Goal: Contribute content: Contribute content

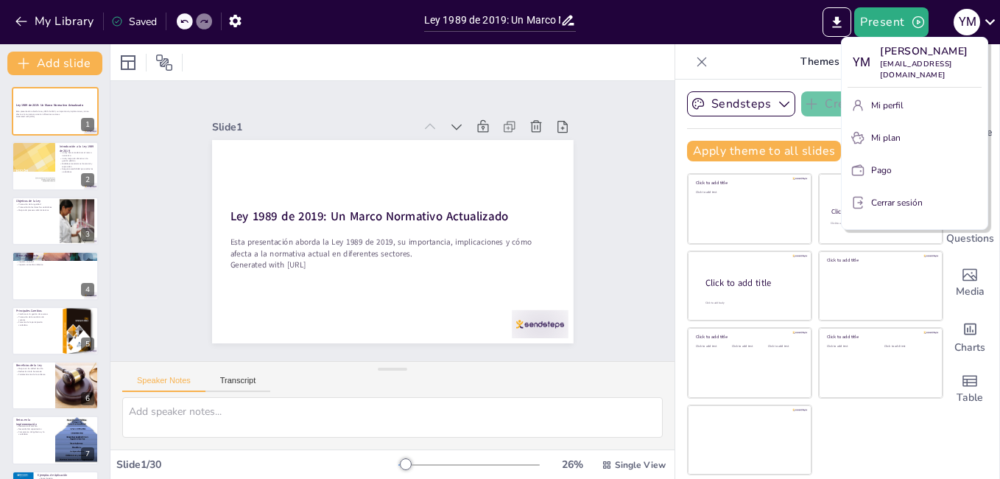
click at [38, 322] on div at bounding box center [500, 239] width 1000 height 479
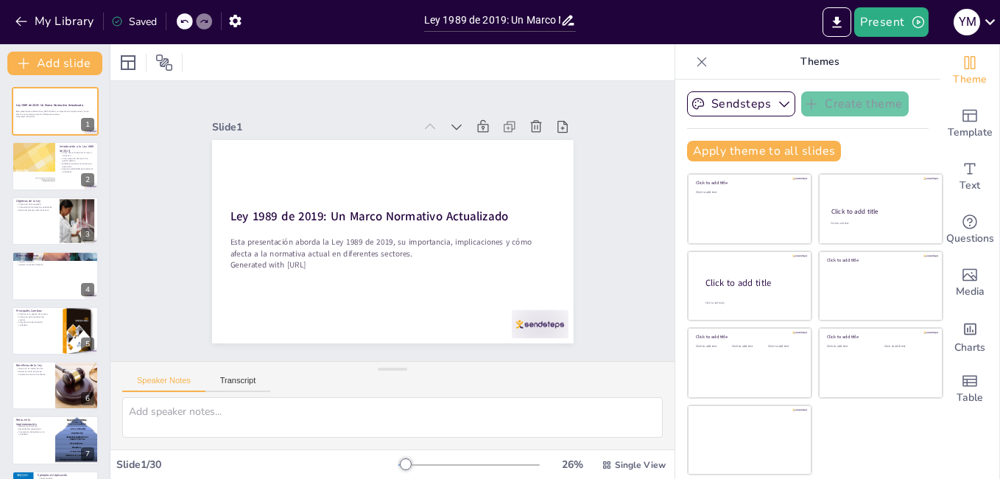
scroll to position [1257, 0]
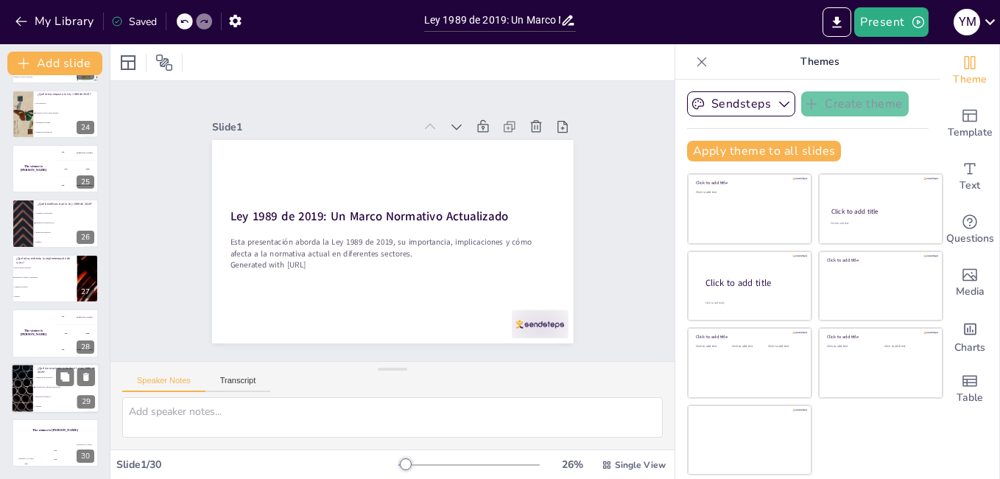
checkbox input "true"
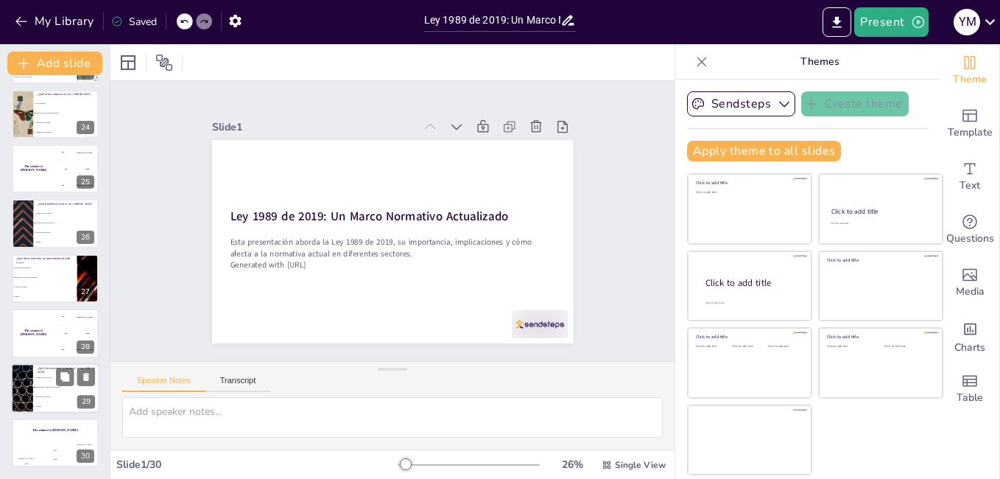
checkbox input "true"
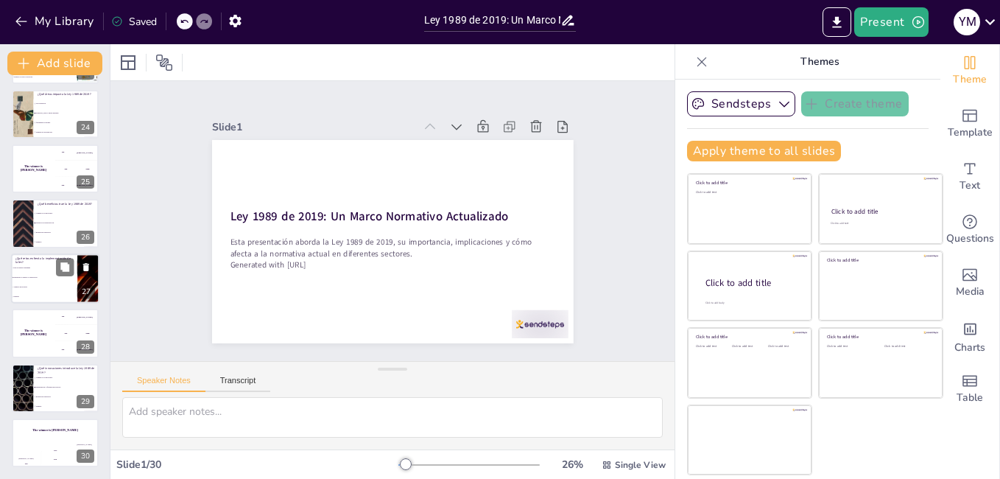
checkbox input "true"
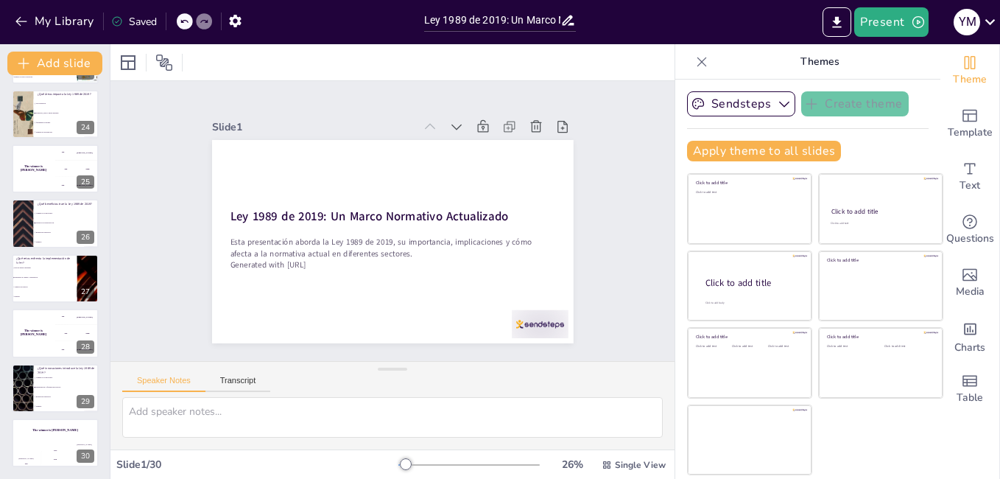
checkbox input "true"
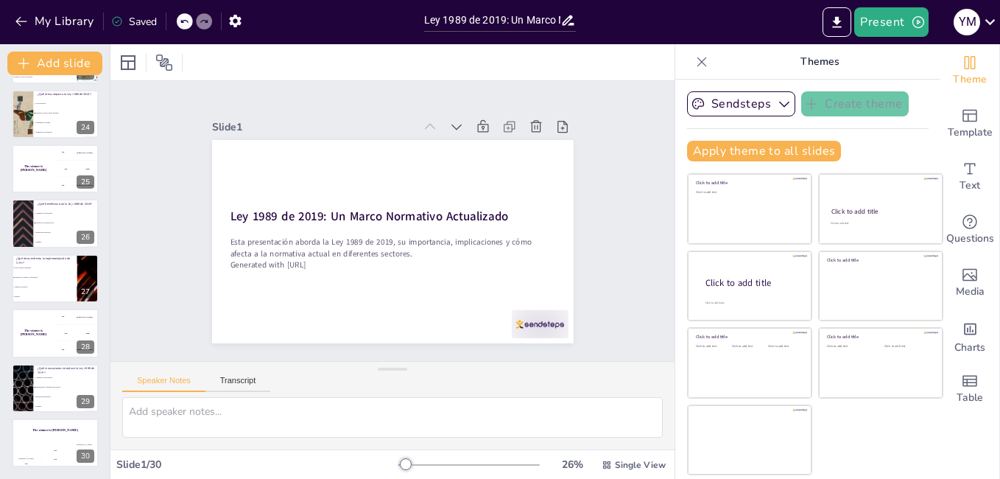
checkbox input "true"
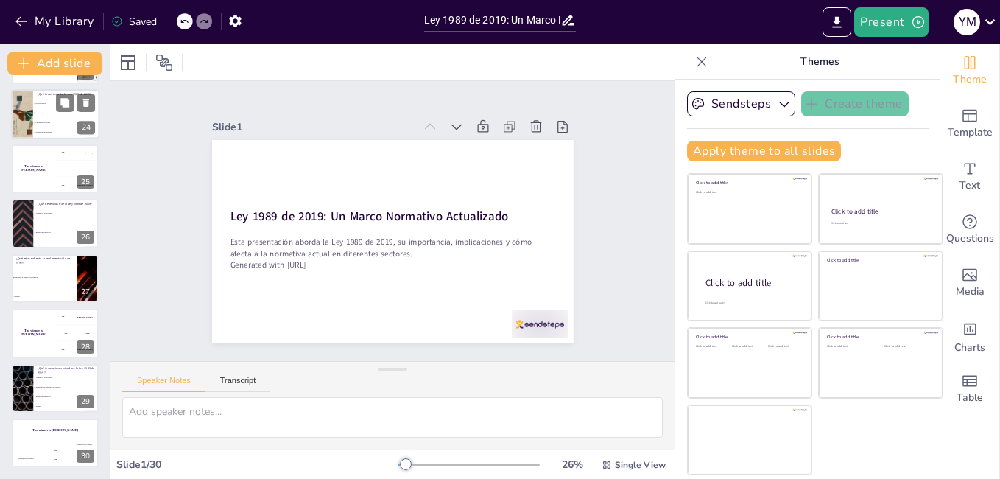
checkbox input "true"
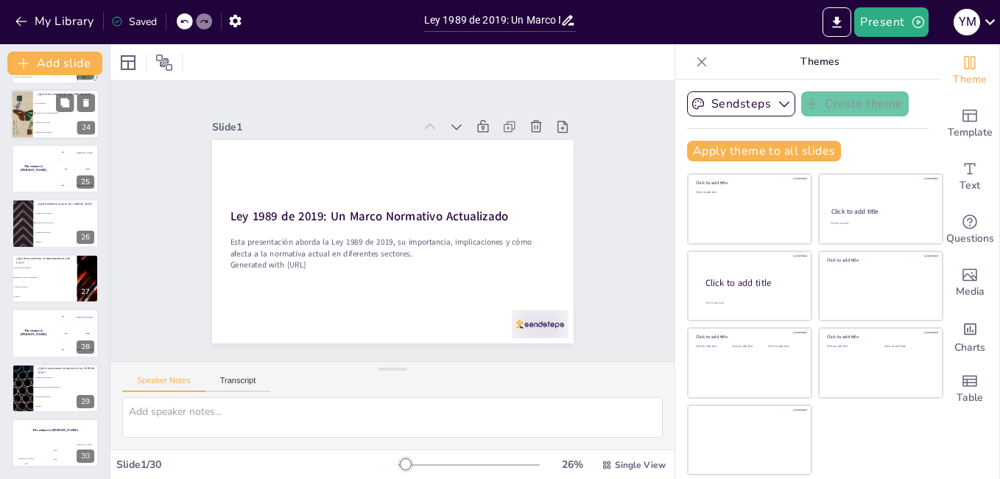
checkbox input "true"
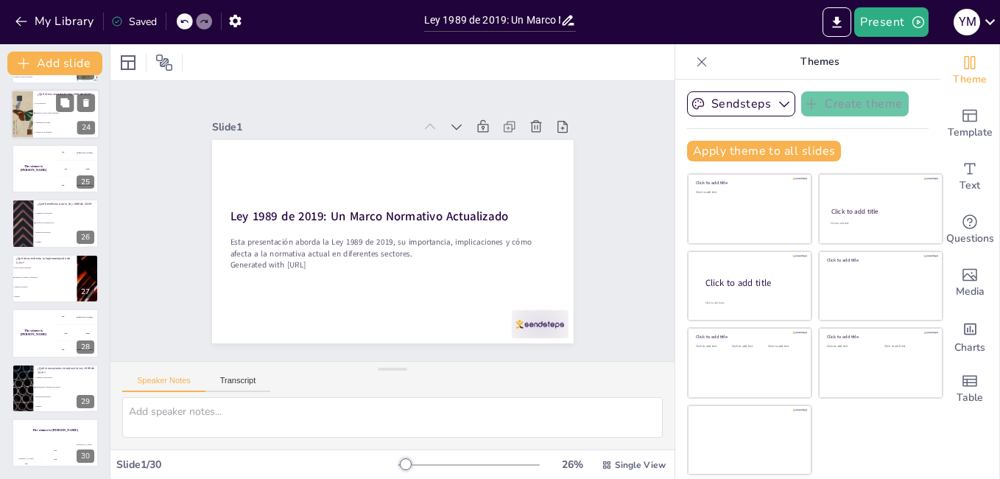
checkbox input "true"
click at [32, 124] on div at bounding box center [22, 114] width 35 height 50
checkbox input "true"
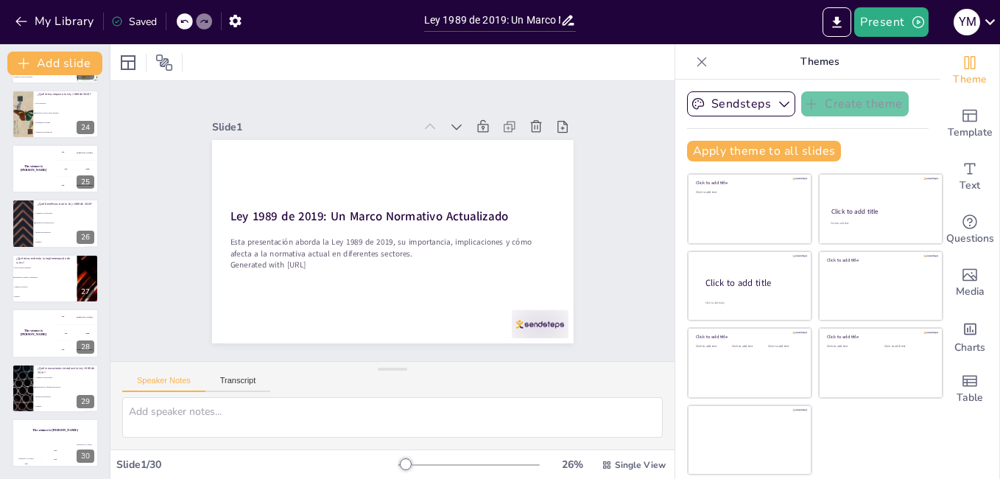
checkbox input "true"
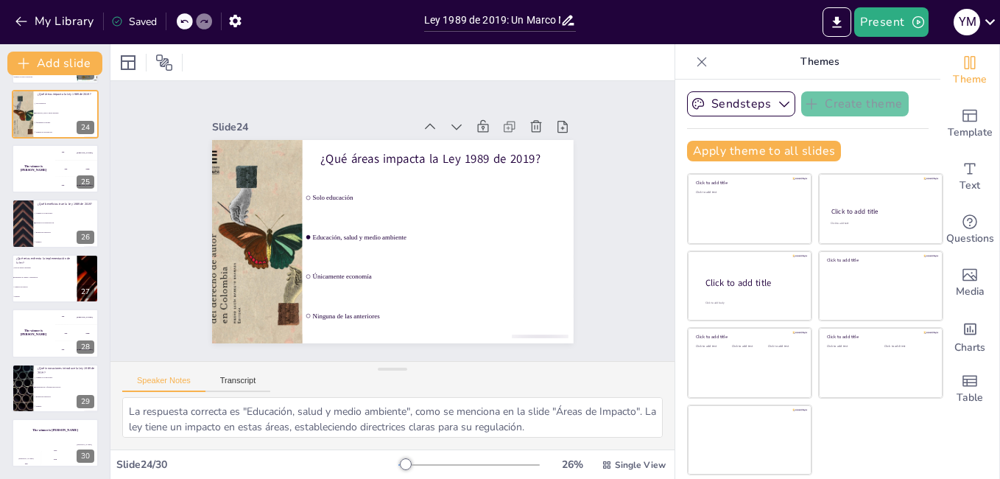
scroll to position [1094, 0]
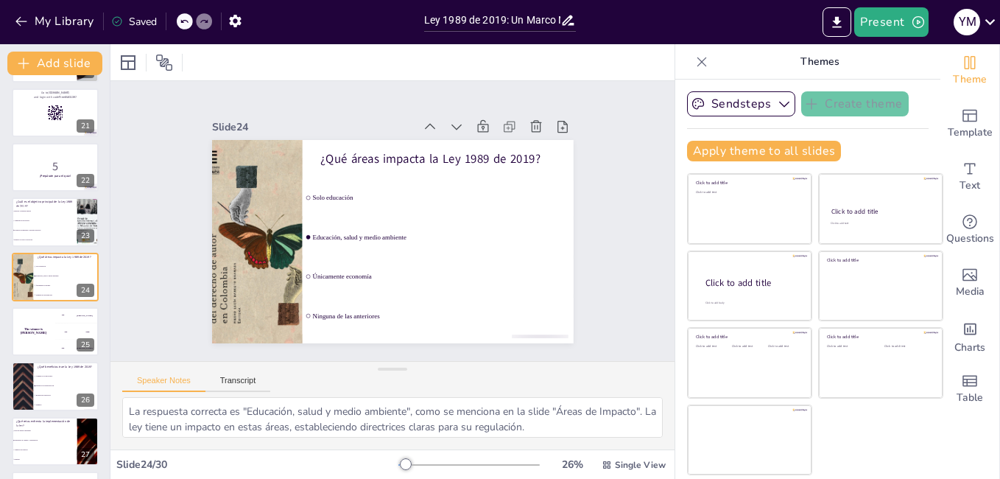
checkbox input "true"
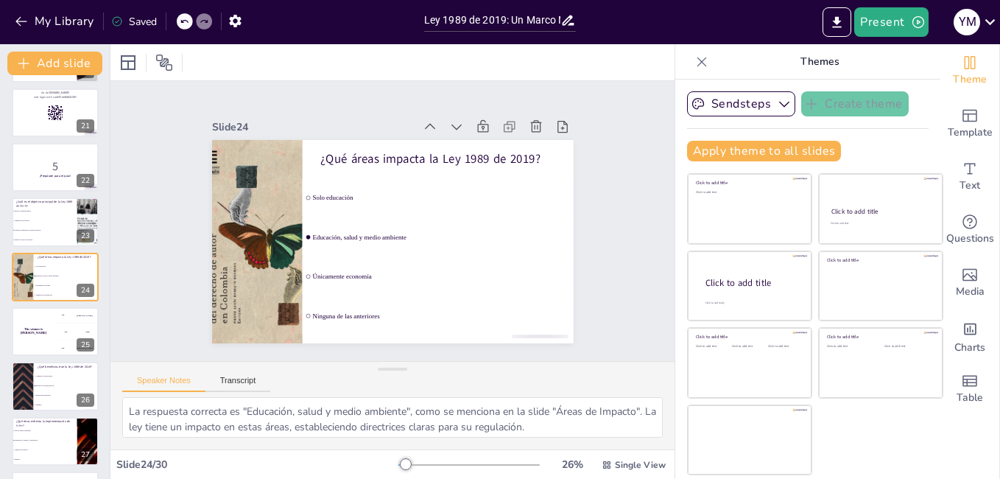
checkbox input "true"
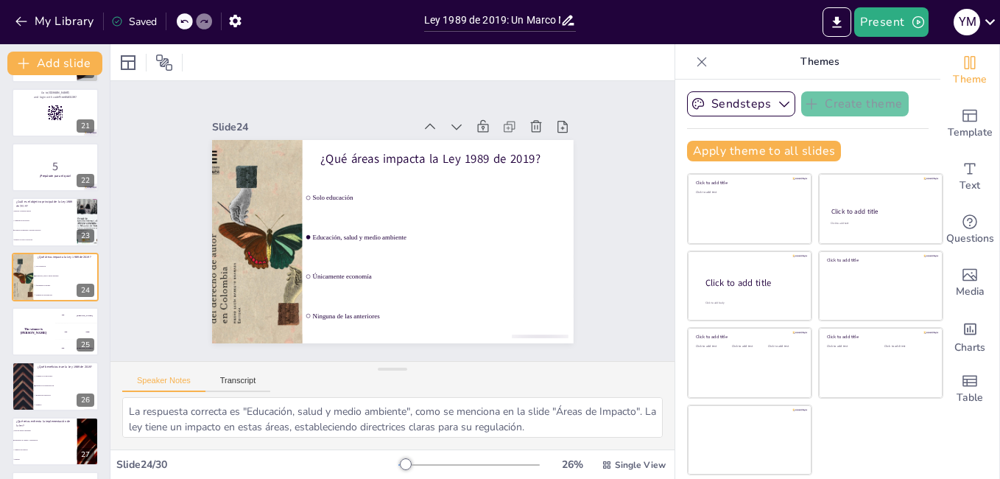
checkbox input "true"
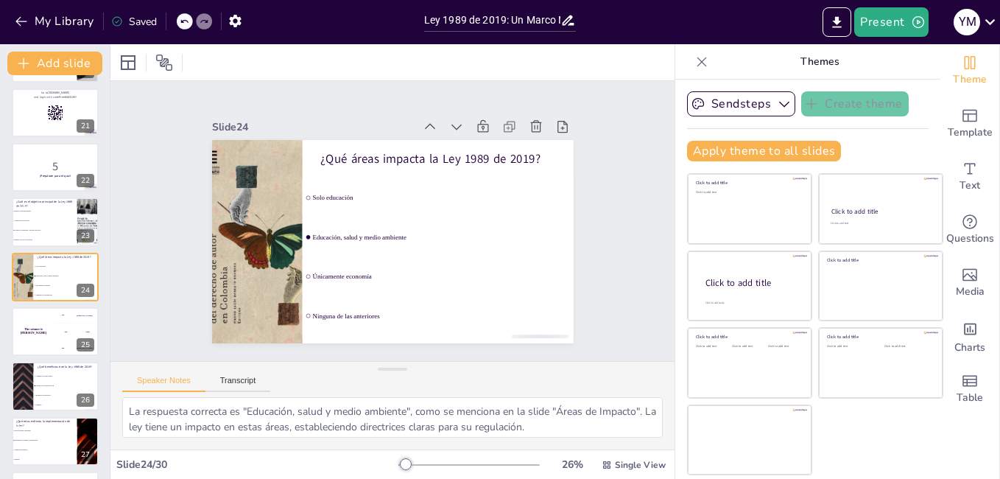
checkbox input "true"
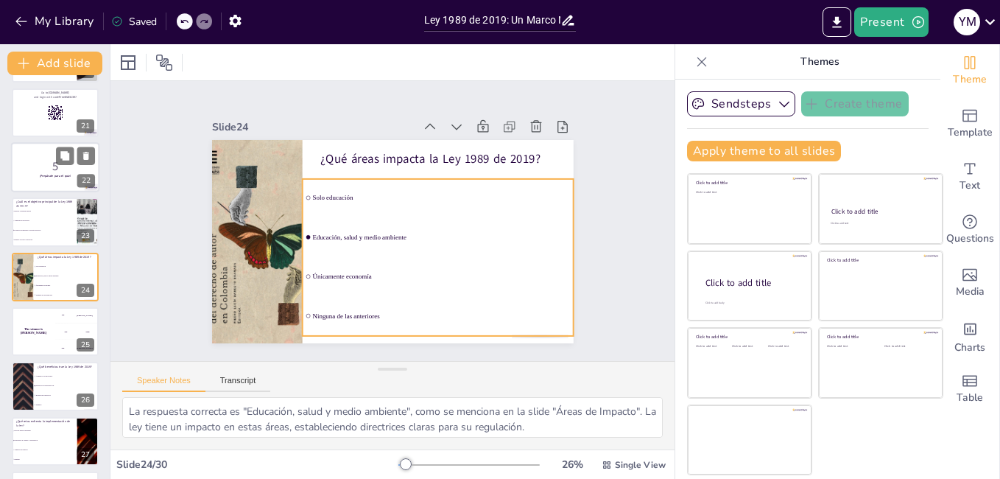
checkbox input "true"
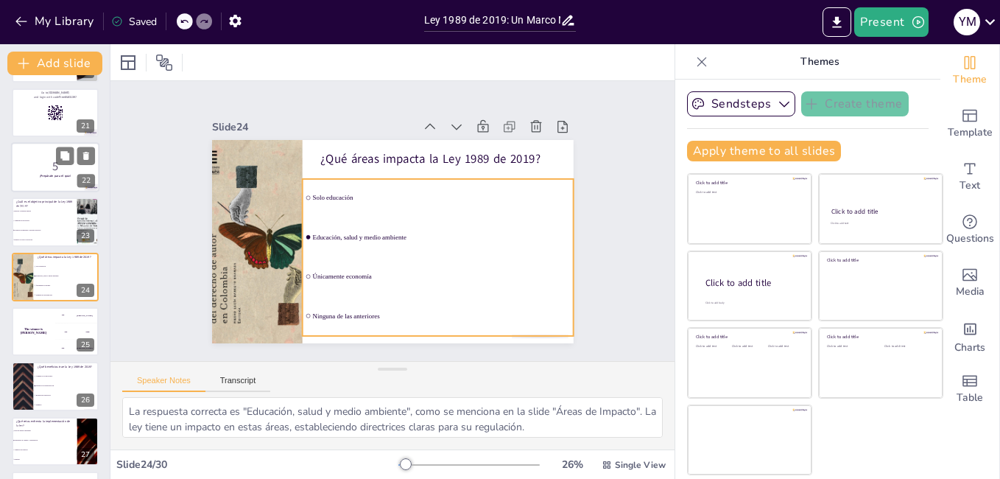
checkbox input "true"
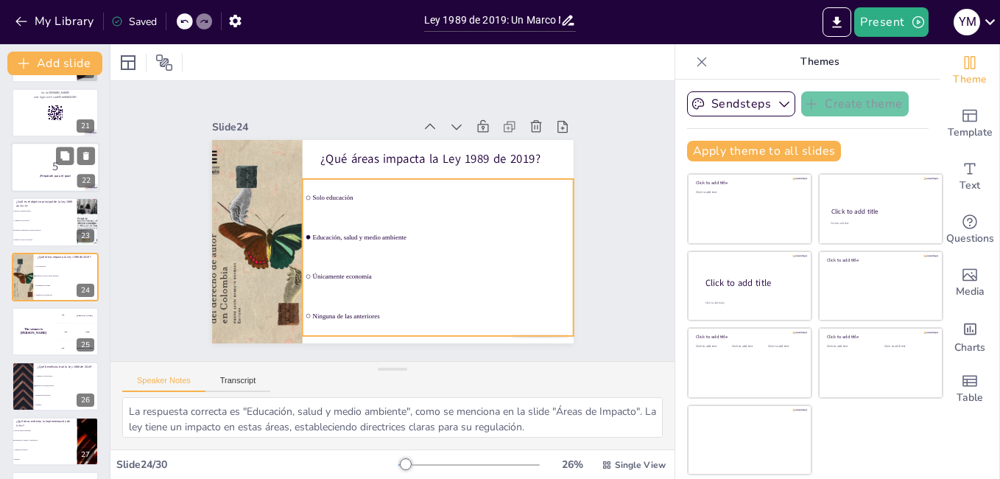
checkbox input "true"
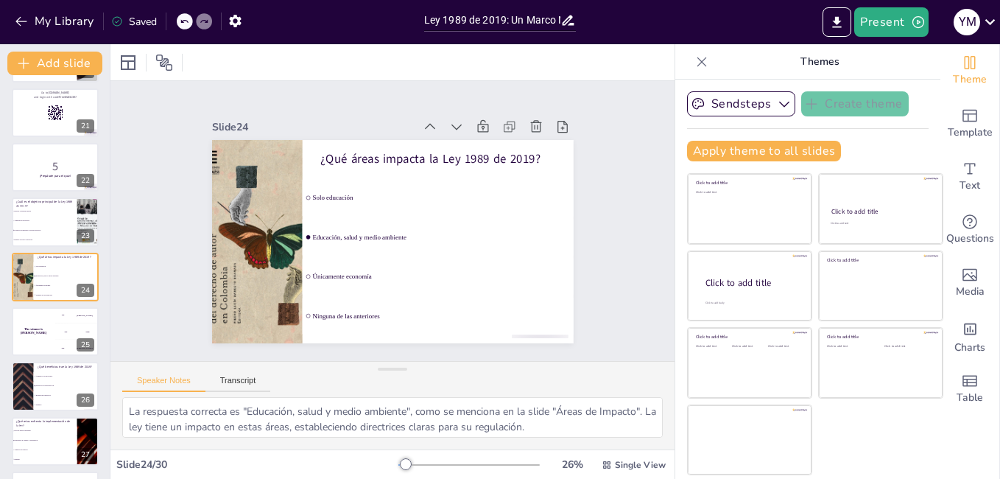
checkbox input "true"
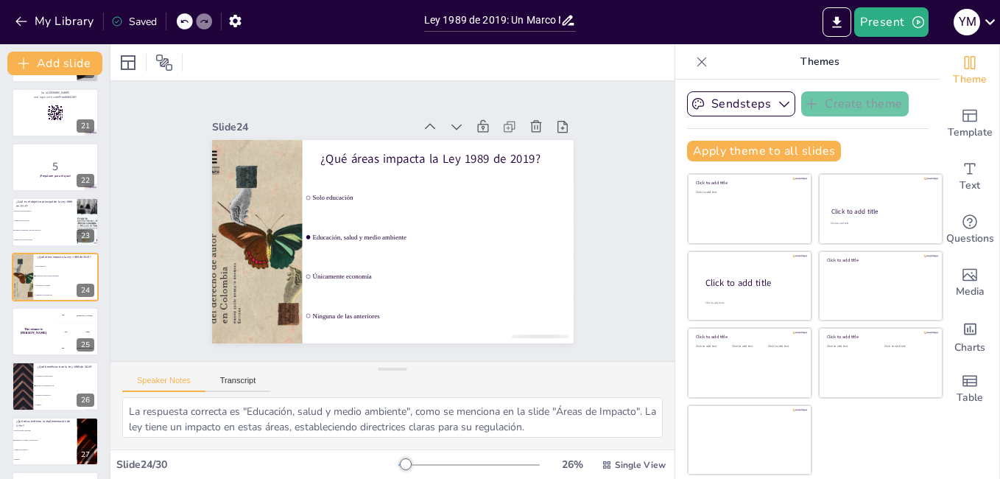
checkbox input "true"
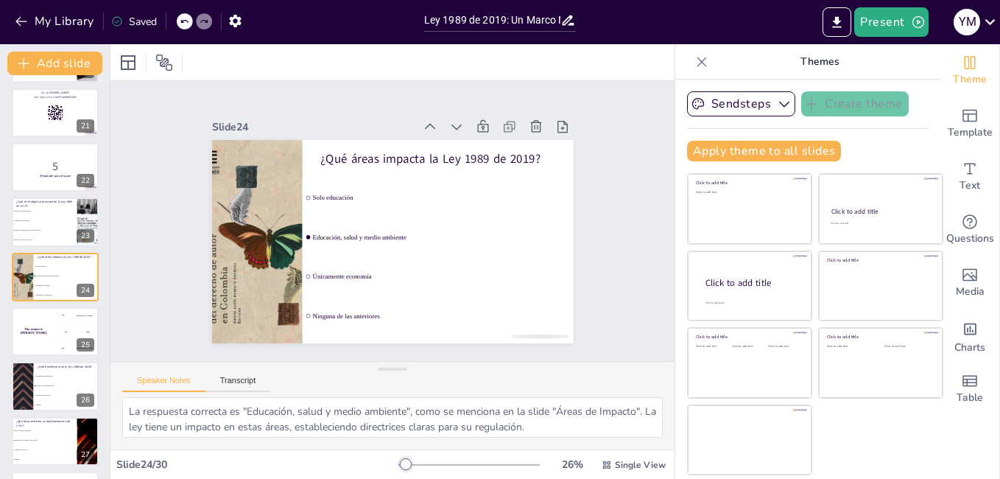
checkbox input "true"
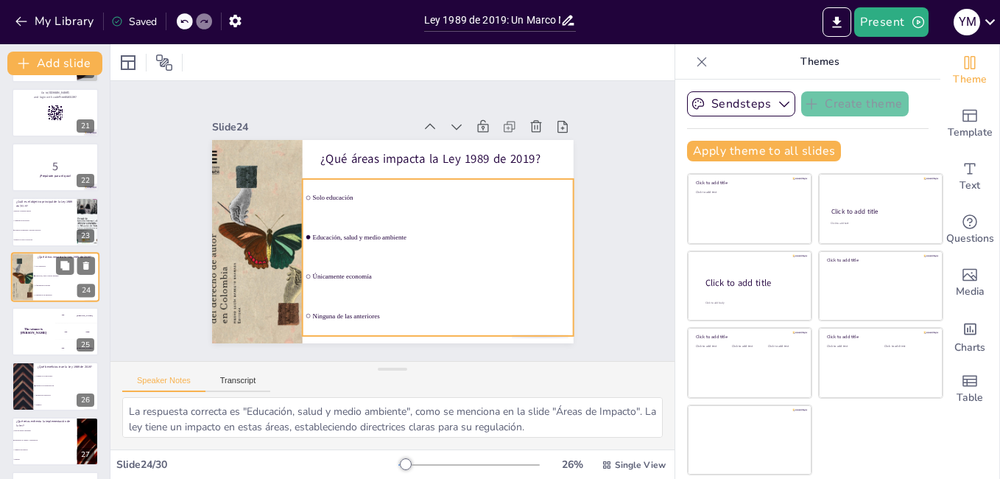
checkbox input "true"
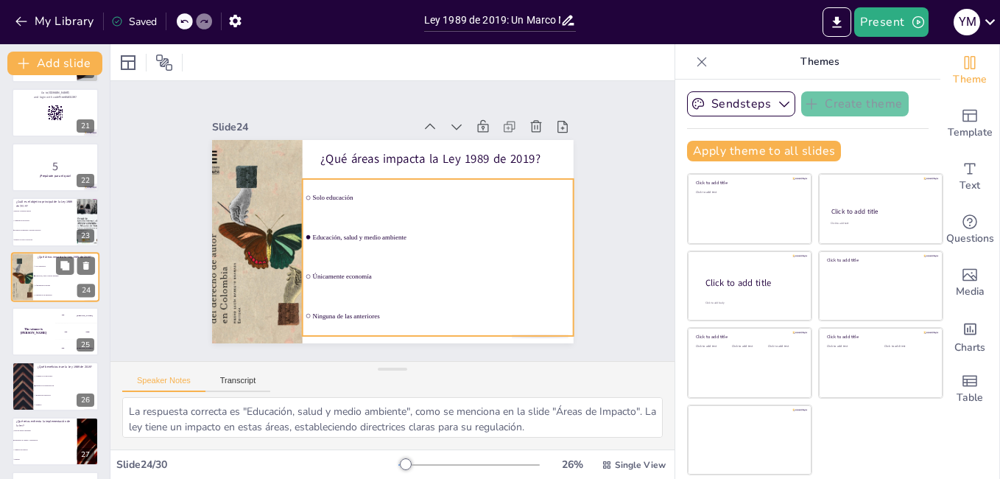
checkbox input "true"
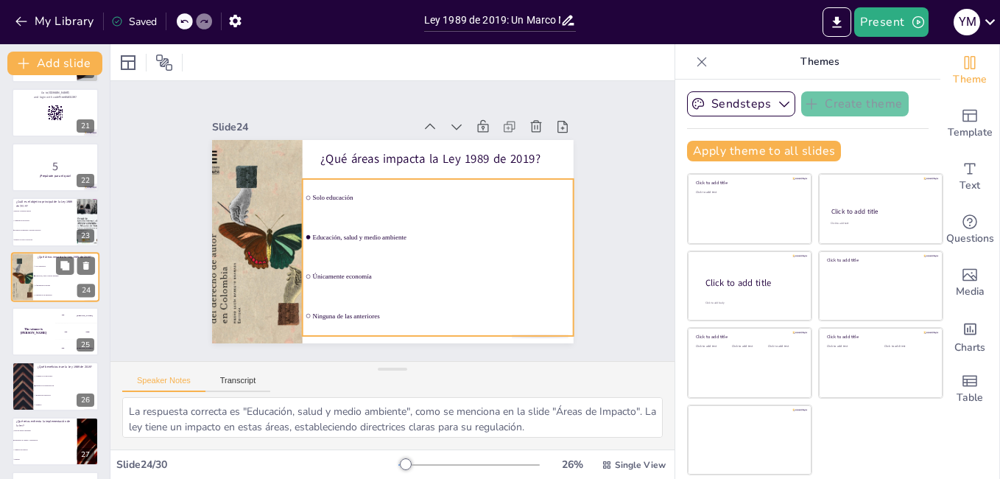
checkbox input "true"
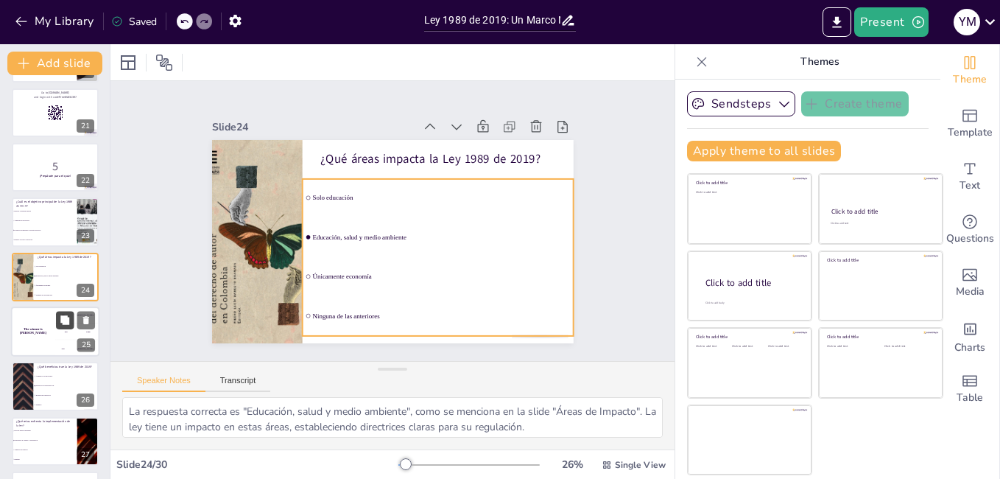
checkbox input "true"
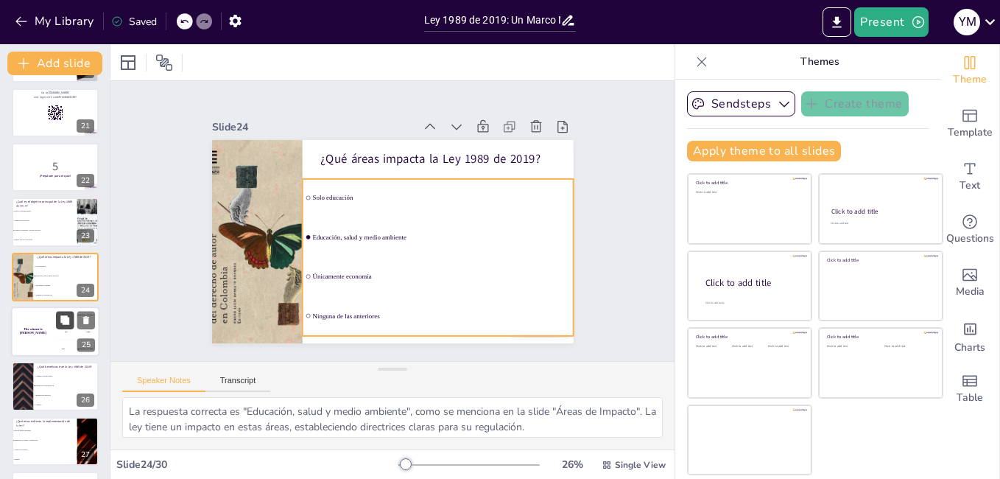
checkbox input "true"
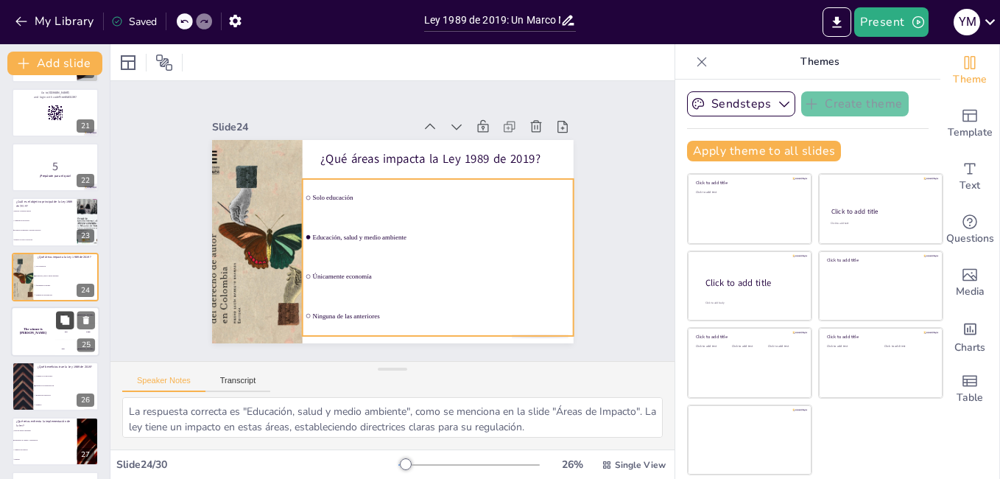
checkbox input "true"
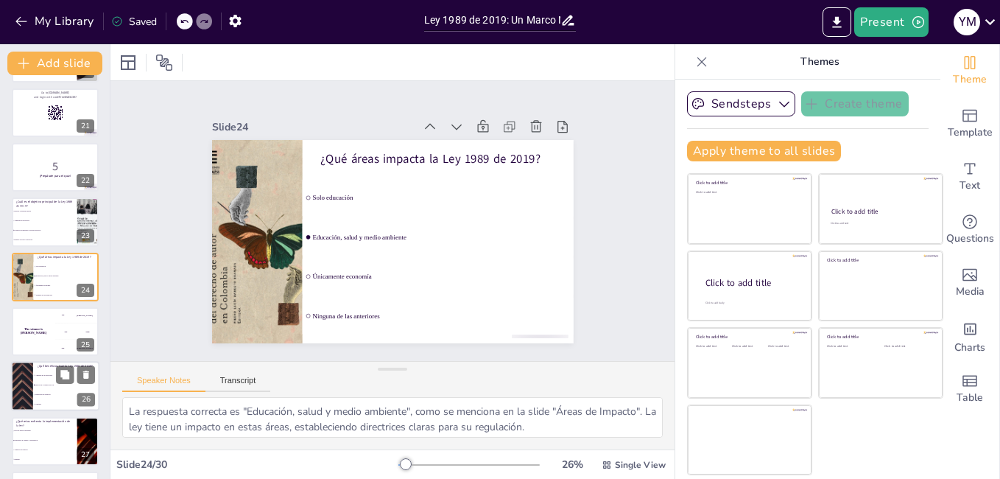
checkbox input "true"
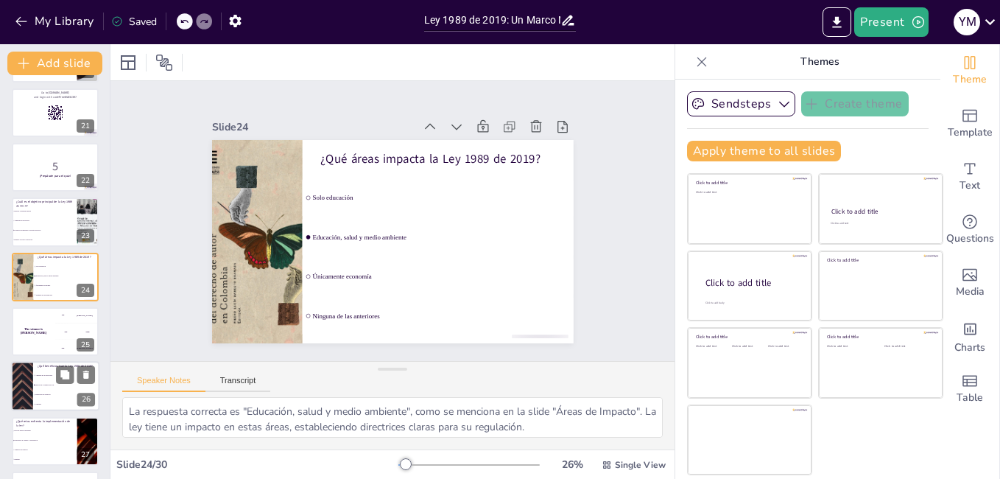
checkbox input "true"
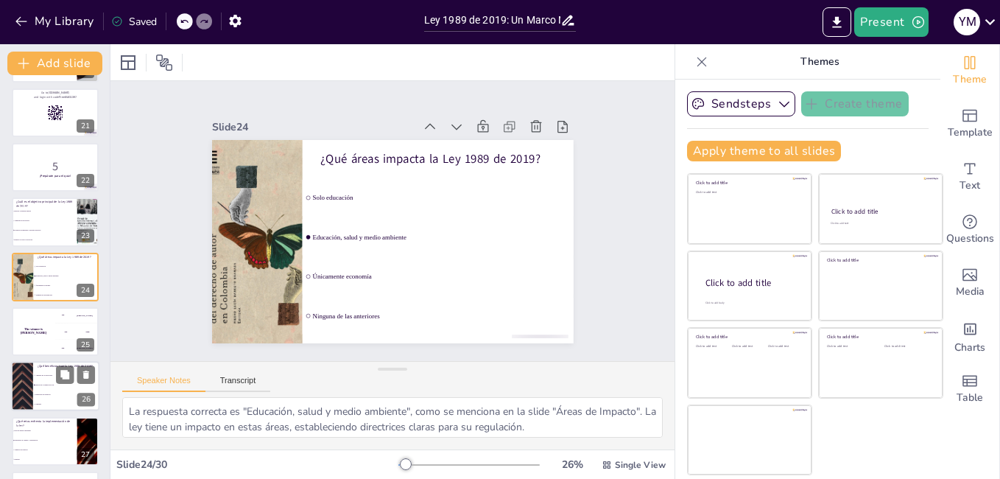
checkbox input "true"
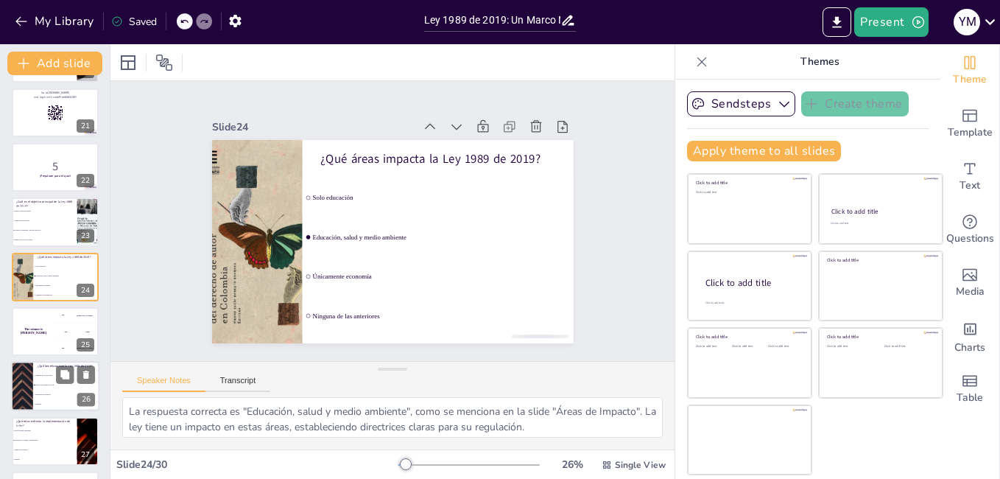
checkbox input "true"
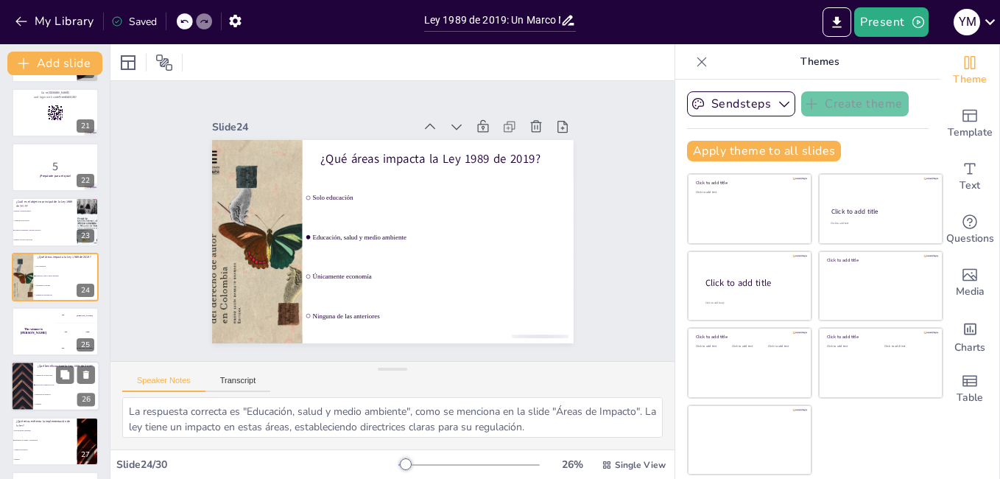
checkbox input "true"
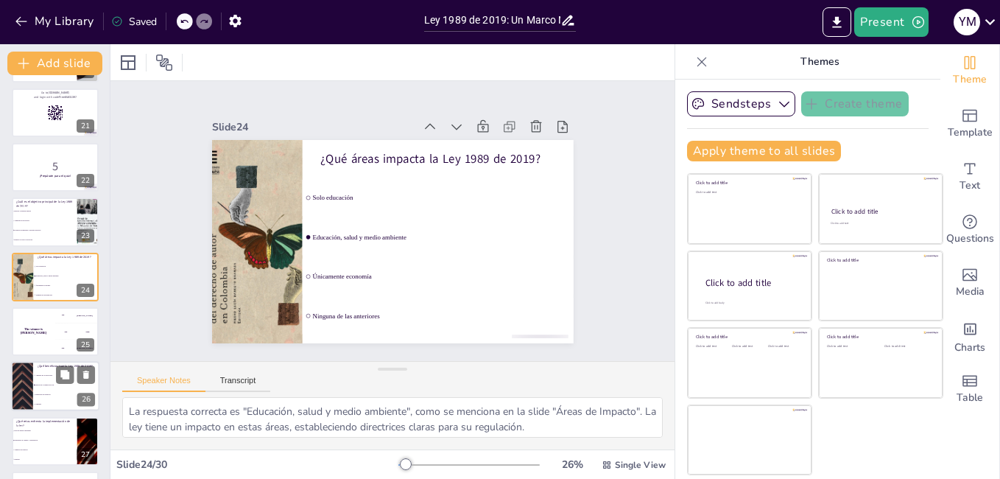
checkbox input "true"
click at [44, 394] on span "Reducción de derechos" at bounding box center [66, 395] width 63 height 2
checkbox input "true"
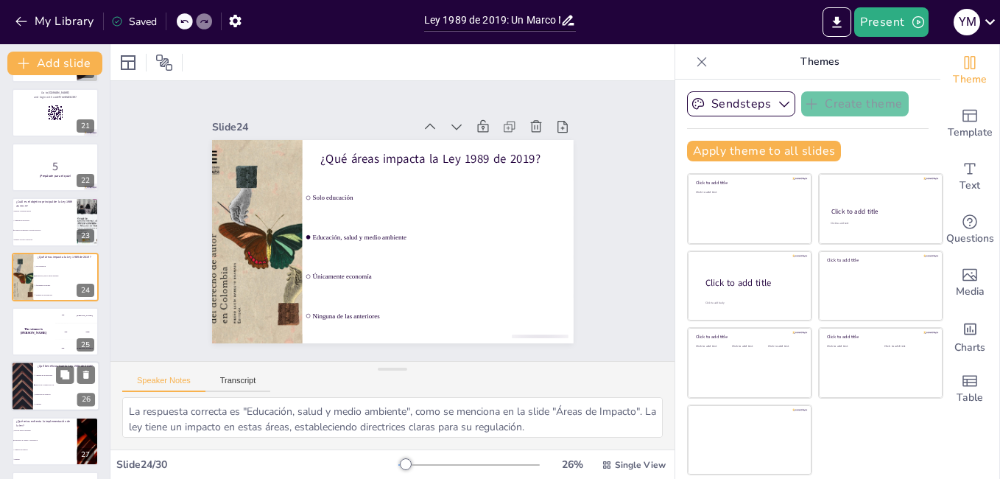
checkbox input "true"
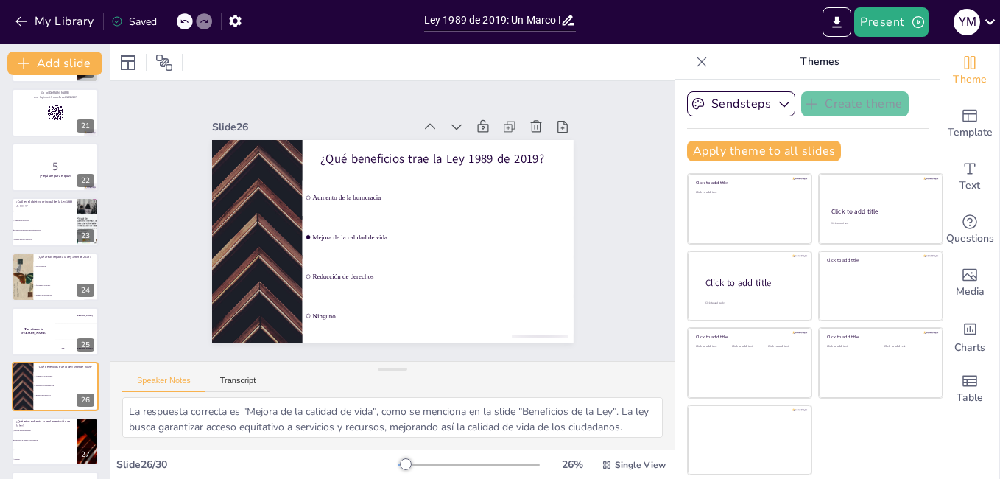
scroll to position [1204, 0]
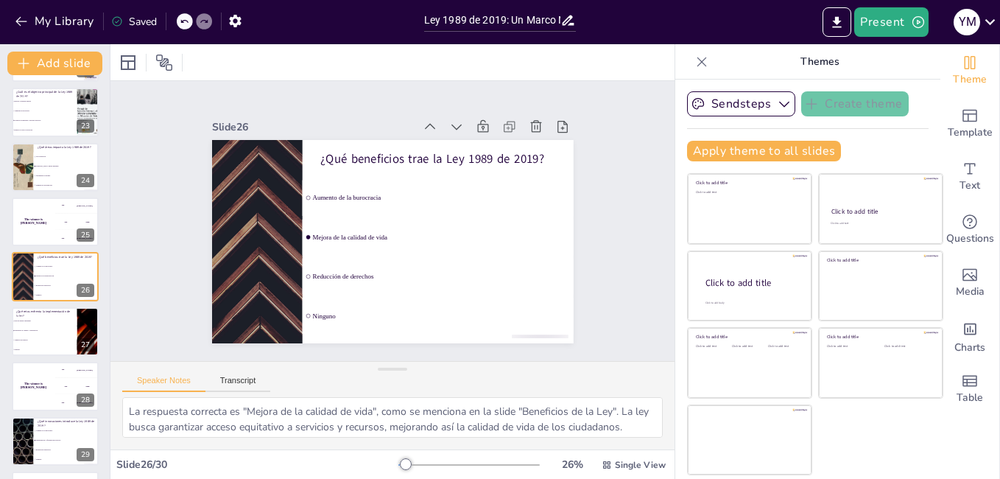
checkbox input "true"
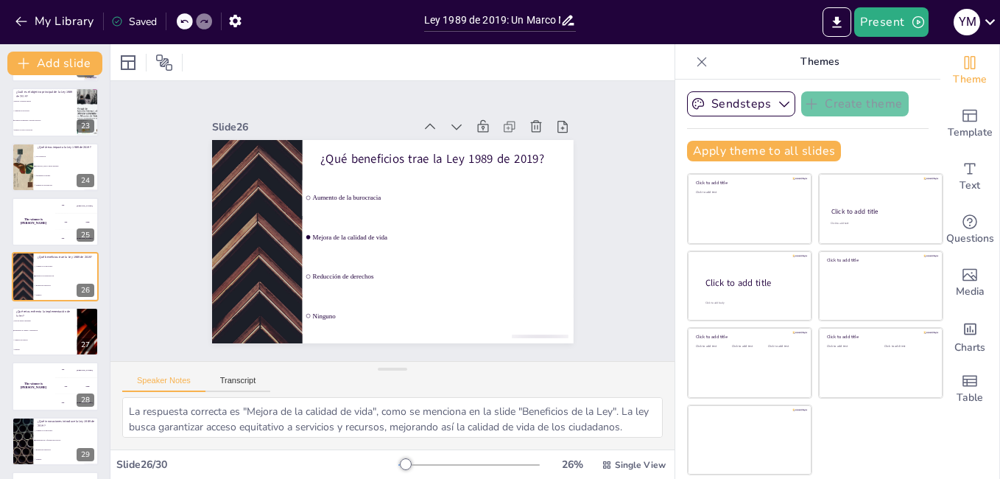
checkbox input "true"
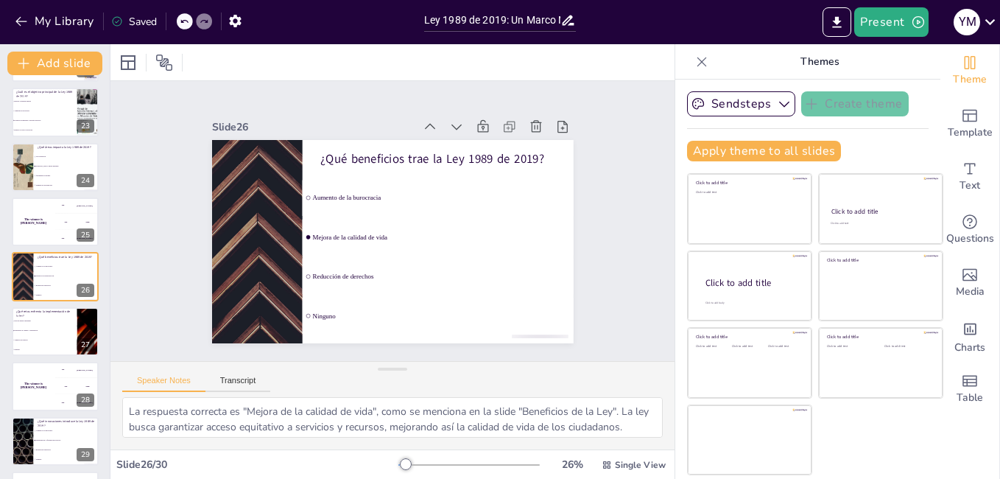
checkbox input "true"
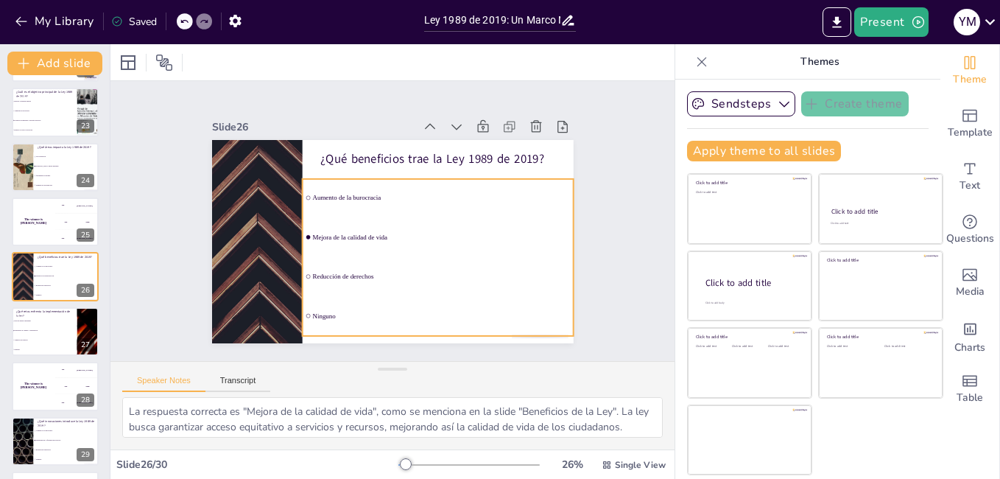
checkbox input "true"
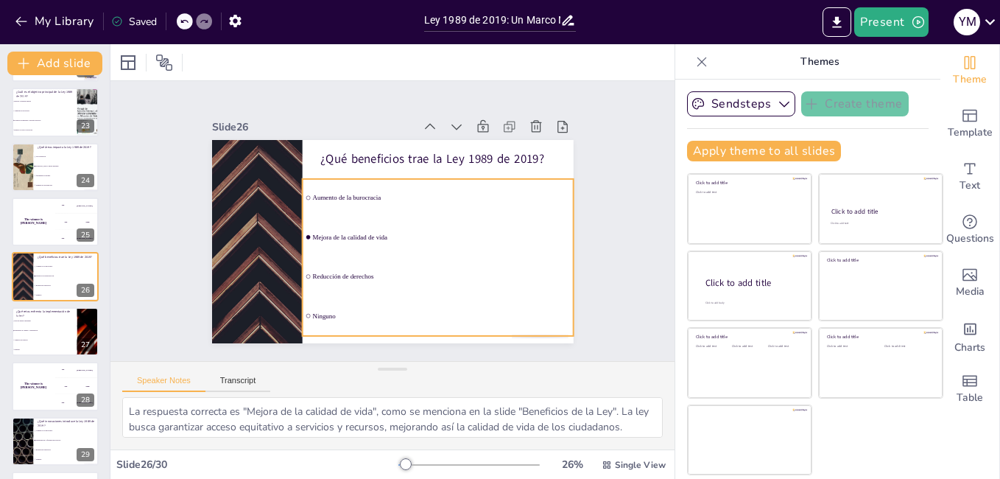
checkbox input "true"
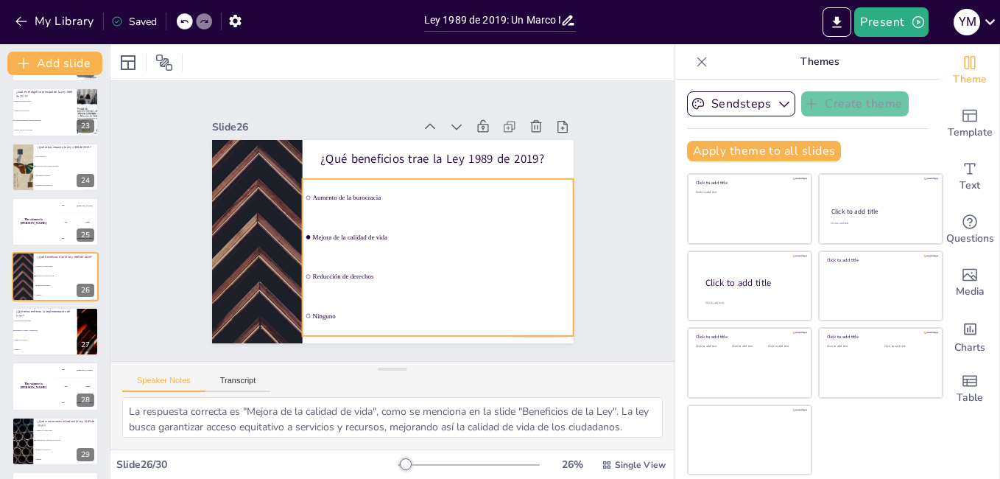
checkbox input "true"
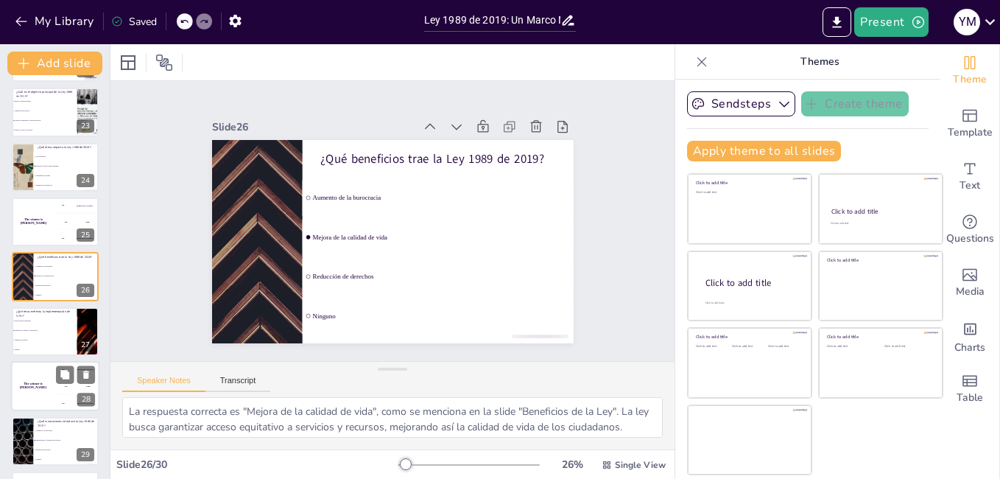
checkbox input "true"
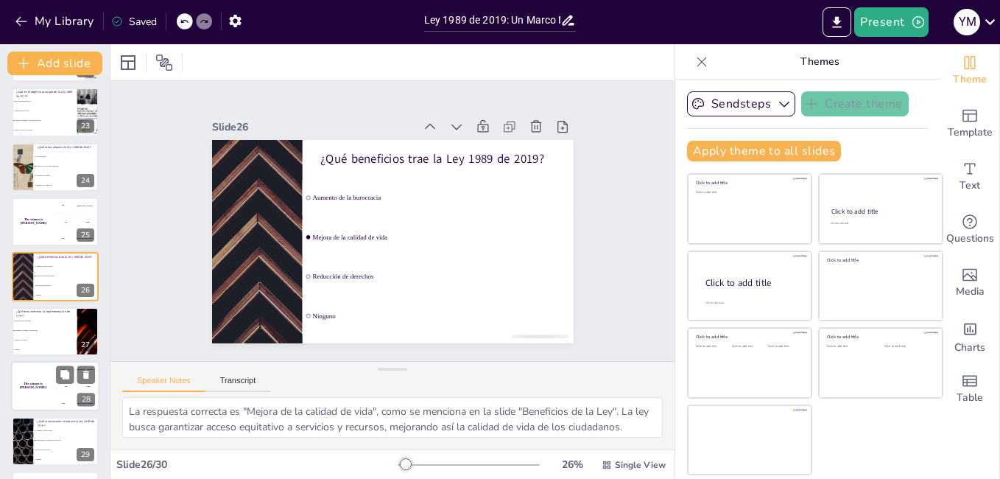
checkbox input "true"
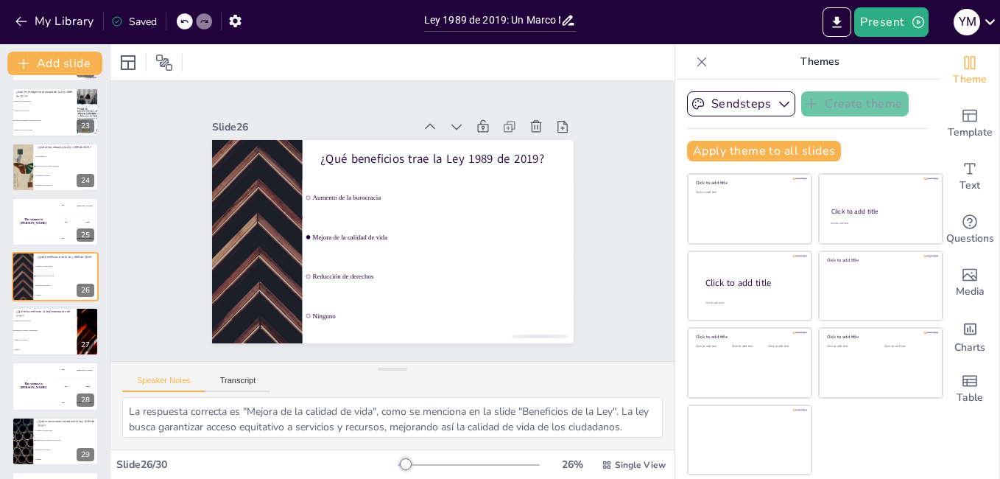
checkbox input "true"
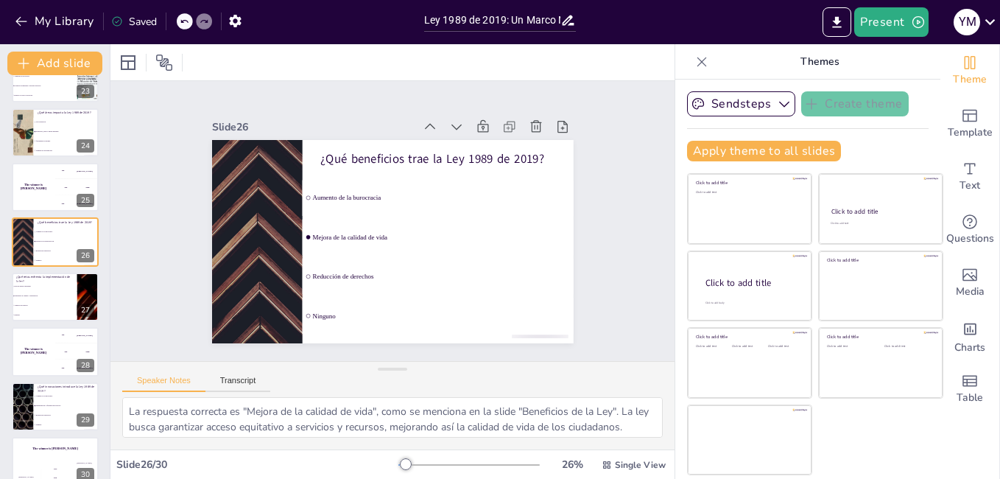
checkbox input "true"
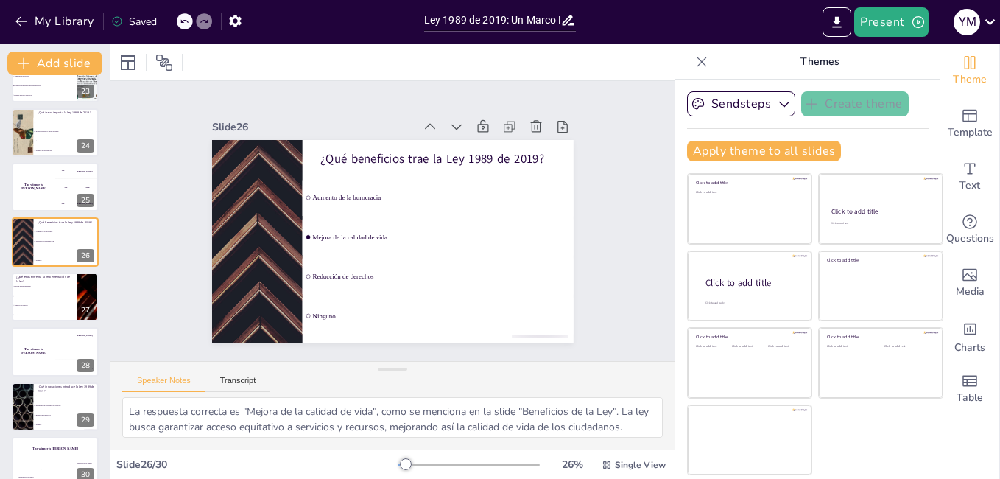
checkbox input "true"
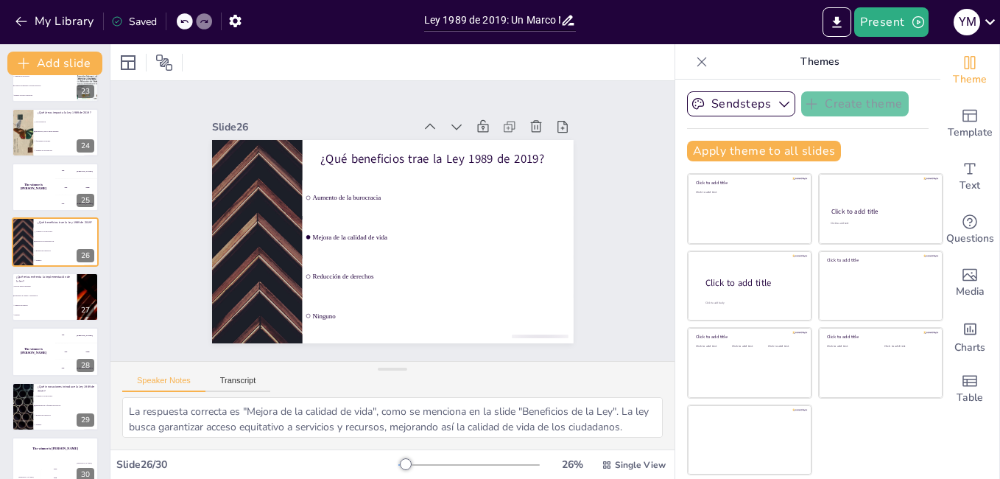
checkbox input "true"
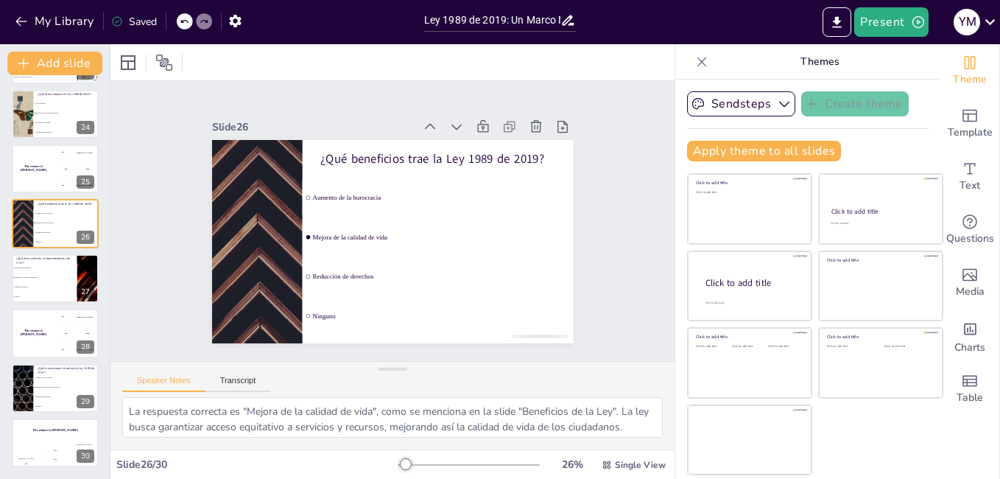
checkbox input "true"
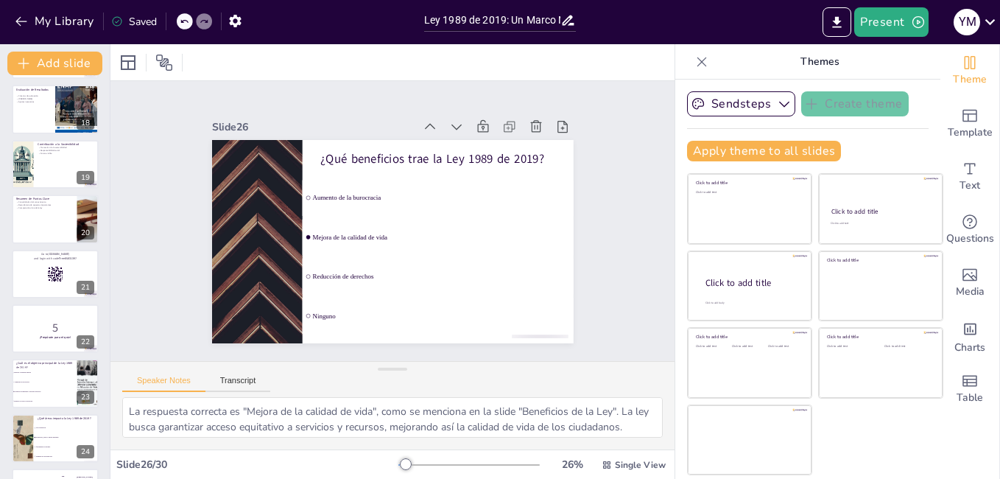
scroll to position [850, 0]
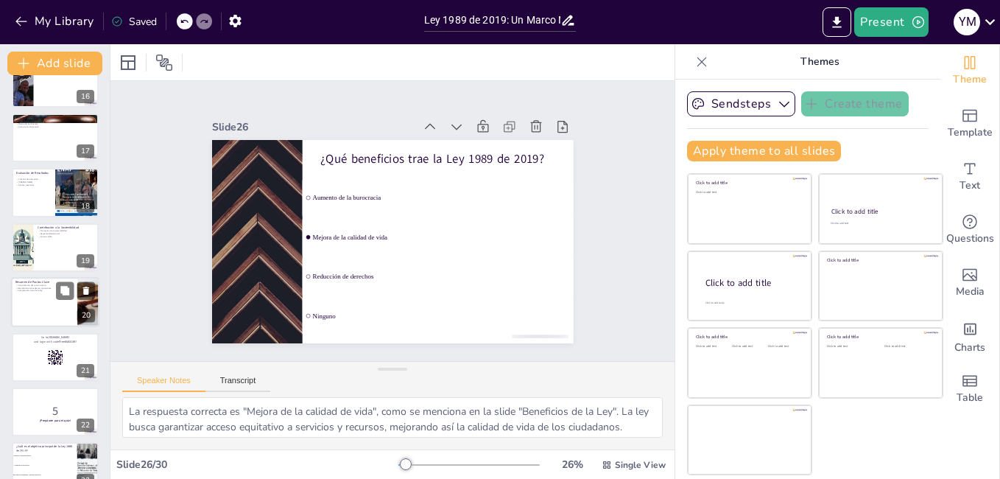
click at [35, 311] on div at bounding box center [55, 302] width 88 height 50
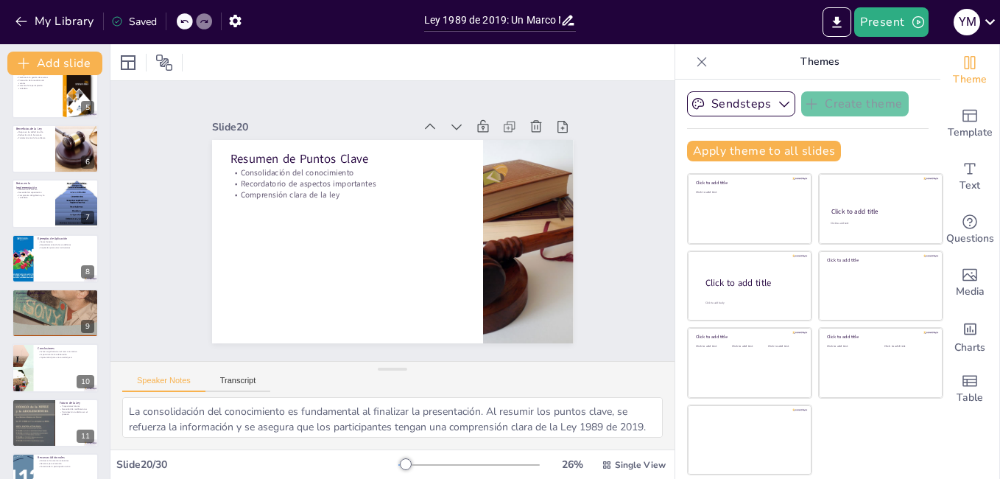
scroll to position [0, 0]
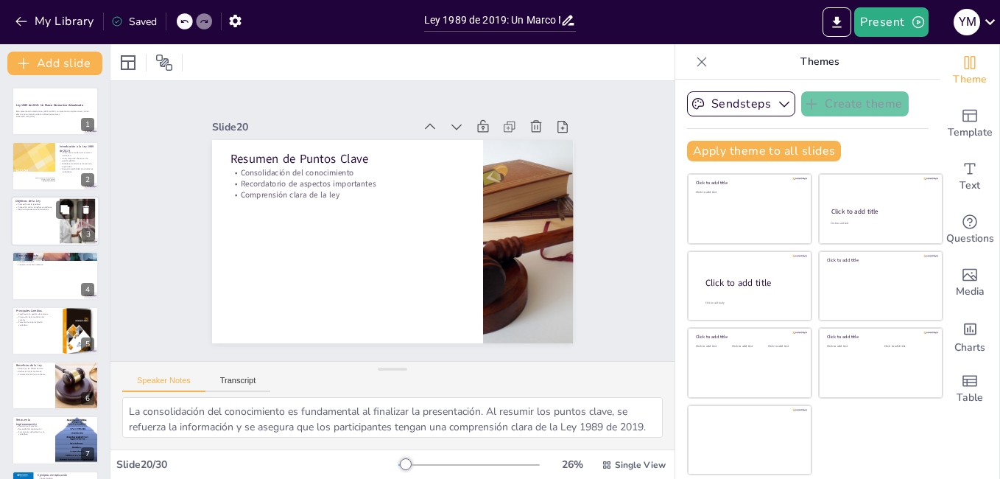
click at [21, 218] on div at bounding box center [55, 221] width 88 height 50
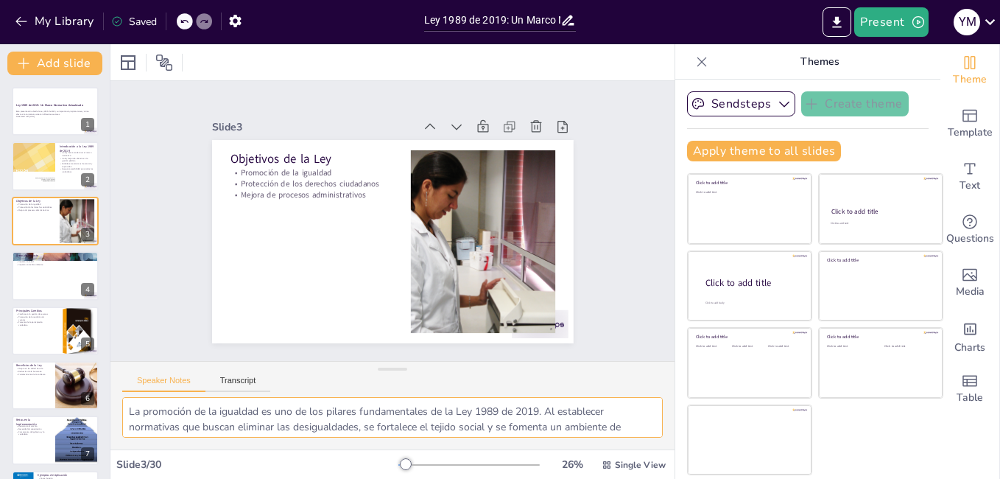
drag, startPoint x: 317, startPoint y: 400, endPoint x: 308, endPoint y: 360, distance: 41.3
click at [308, 360] on div "Slide 1 Ley 1989 de 2019: Un Marco Normativo Actualizado Esta presentación abor…" at bounding box center [392, 265] width 564 height 368
click at [362, 398] on textarea "La promoción de la igualdad es uno de los pilares fundamentales de la Ley 1989 …" at bounding box center [392, 417] width 540 height 40
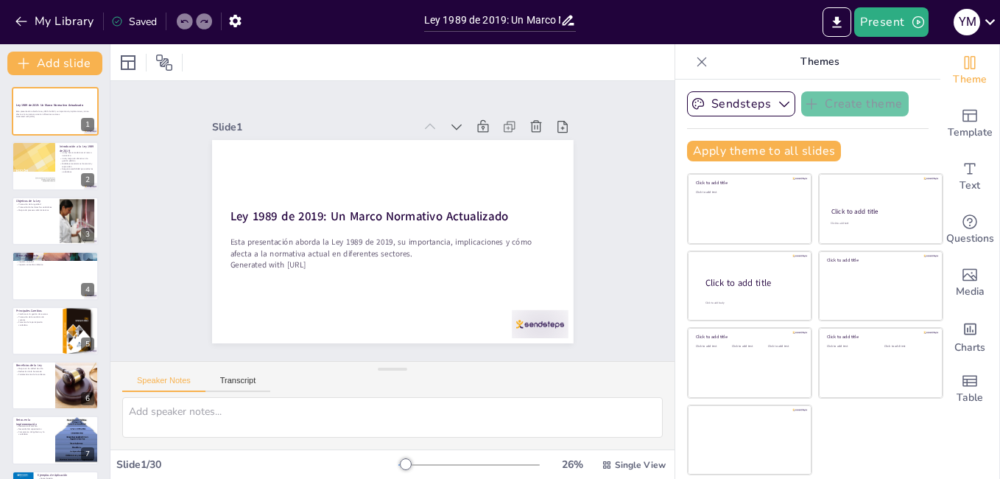
checkbox input "true"
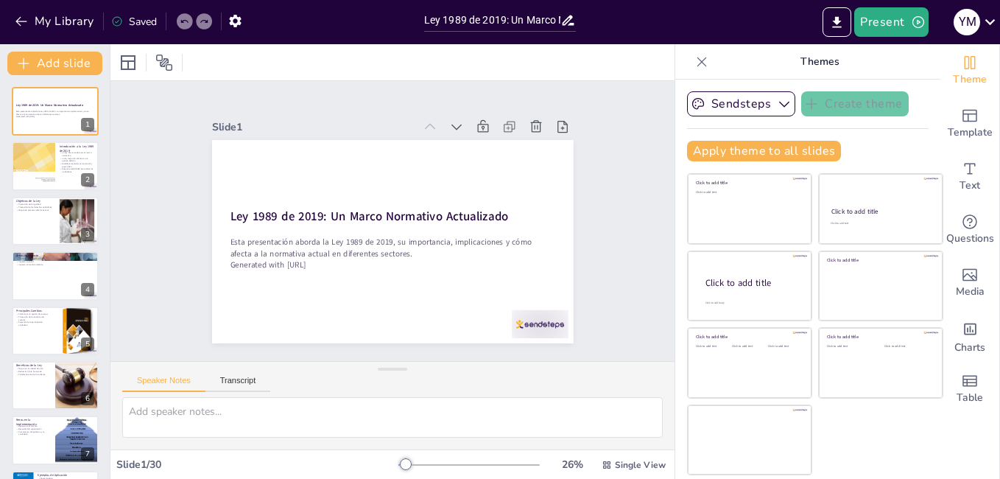
checkbox input "true"
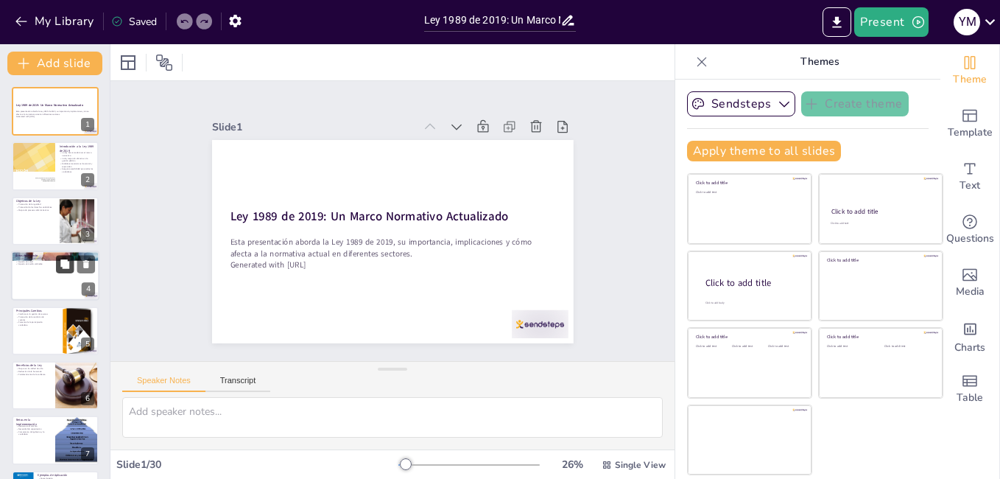
checkbox input "true"
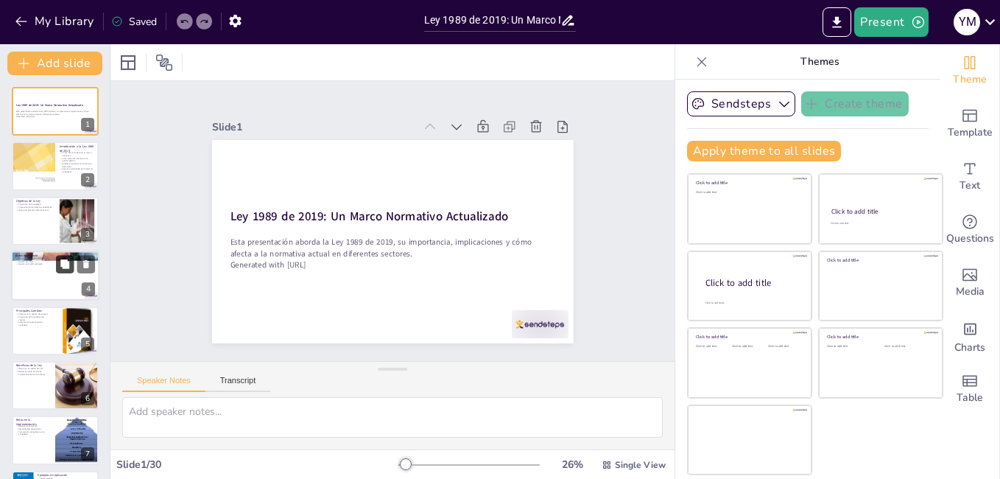
checkbox input "true"
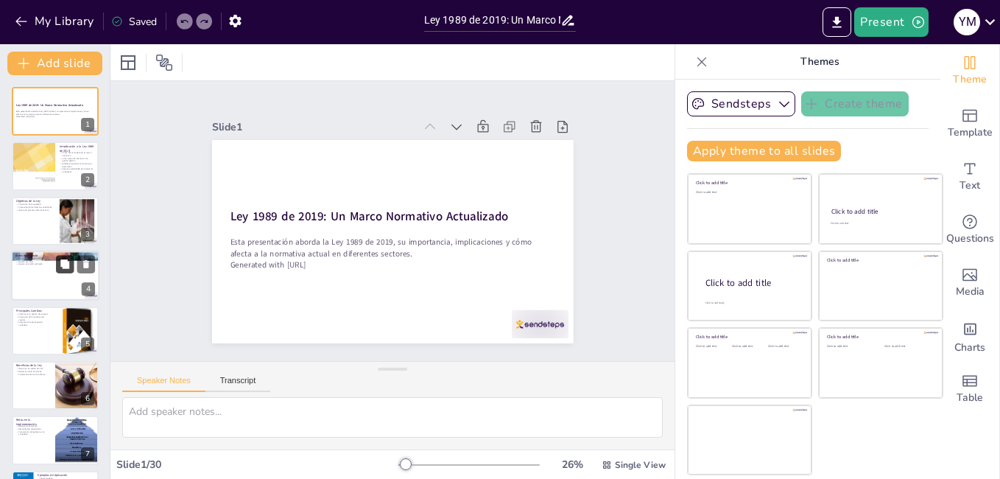
checkbox input "true"
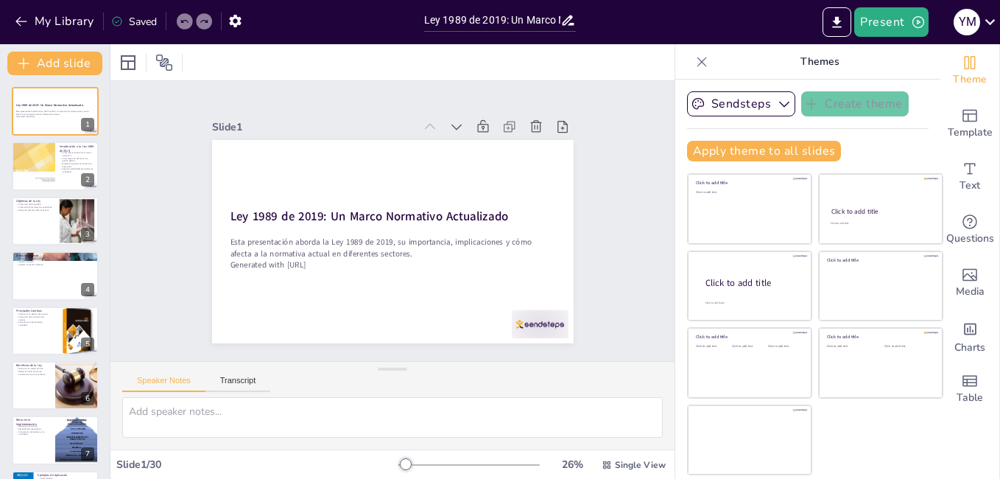
checkbox input "true"
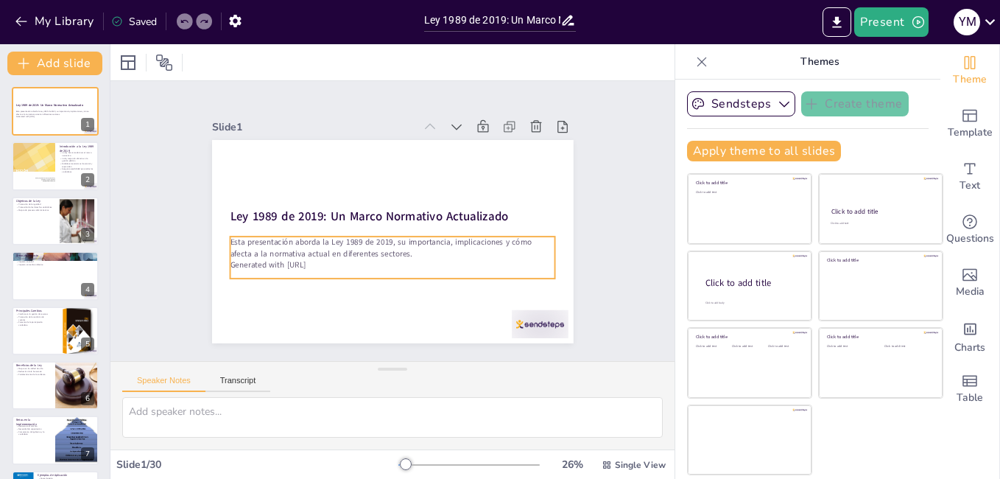
checkbox input "true"
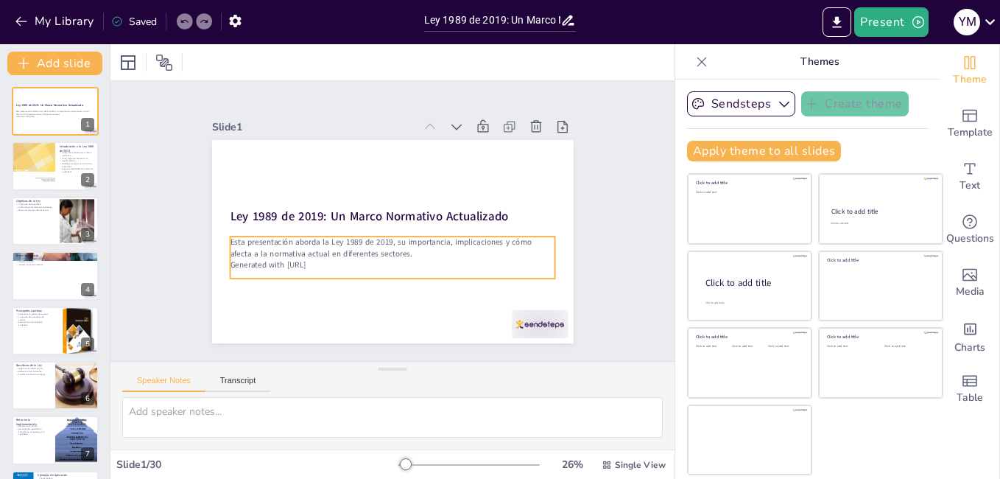
checkbox input "true"
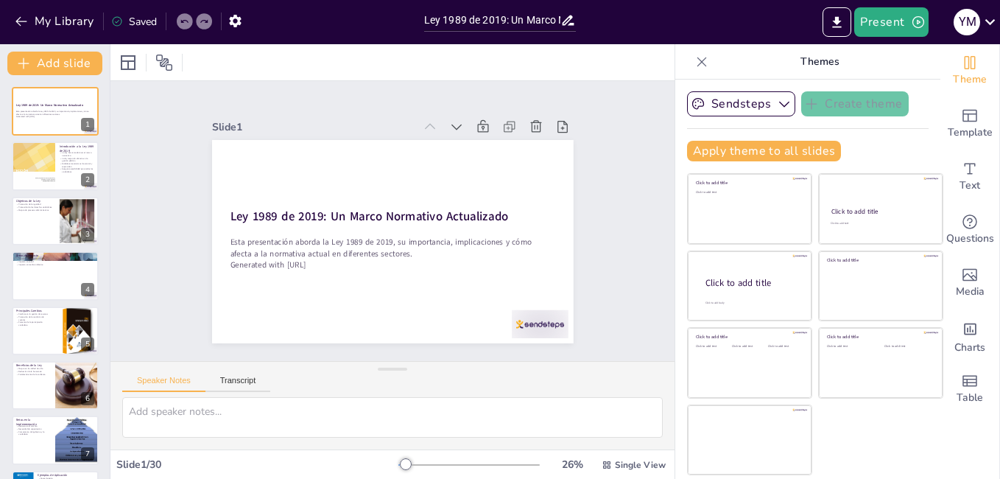
checkbox input "true"
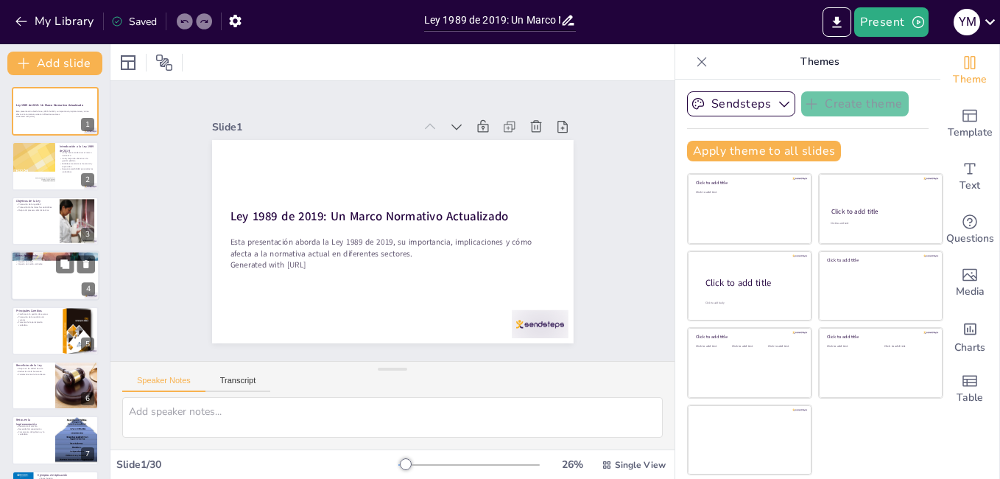
checkbox input "true"
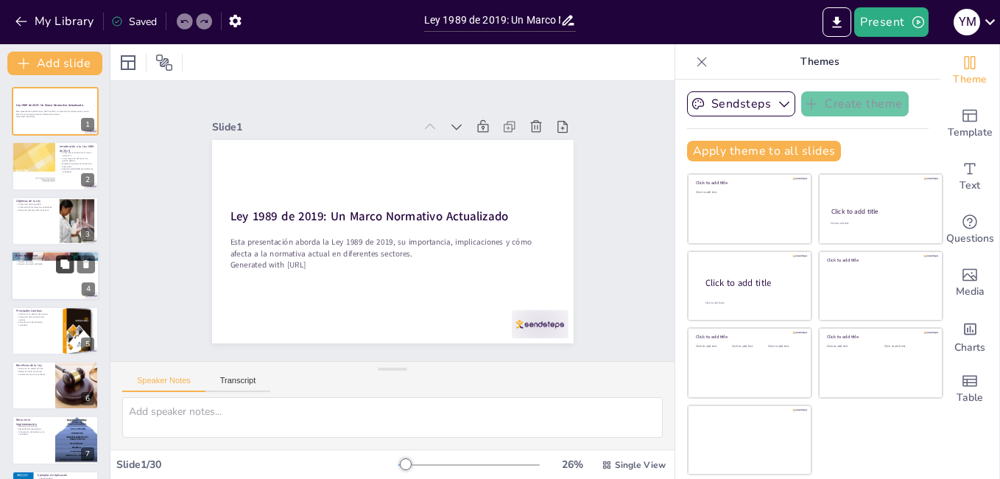
checkbox input "true"
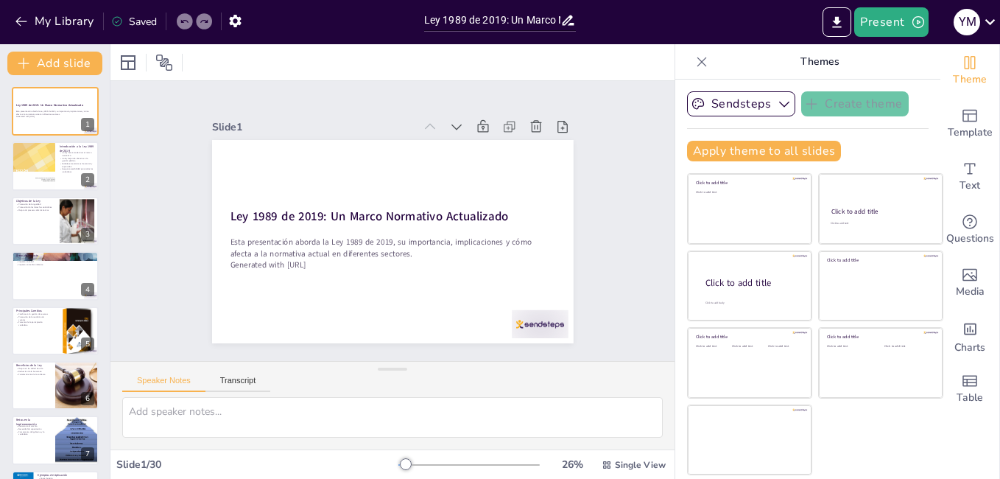
checkbox input "true"
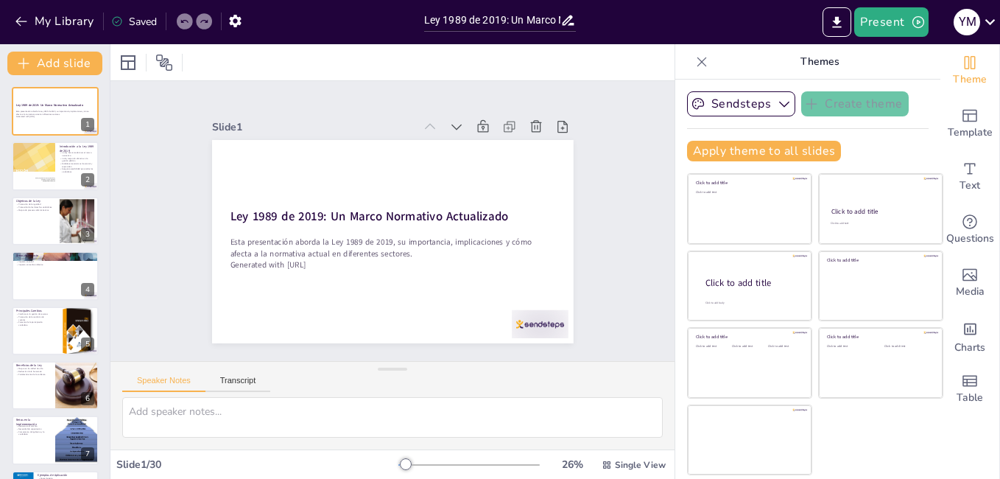
checkbox input "true"
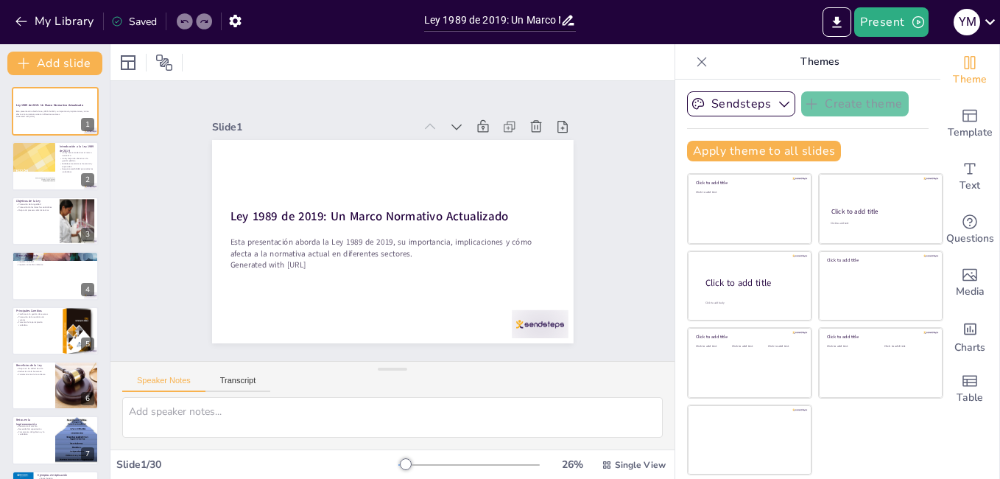
checkbox input "true"
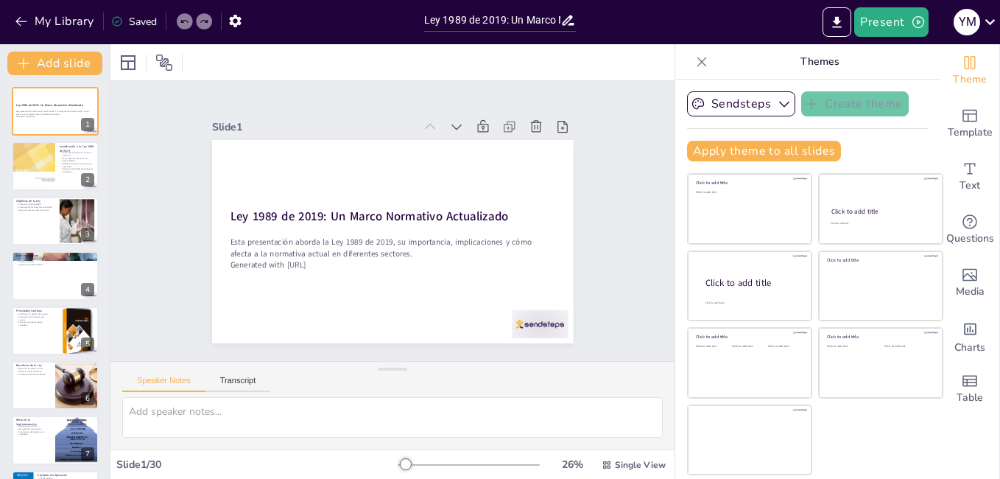
checkbox input "true"
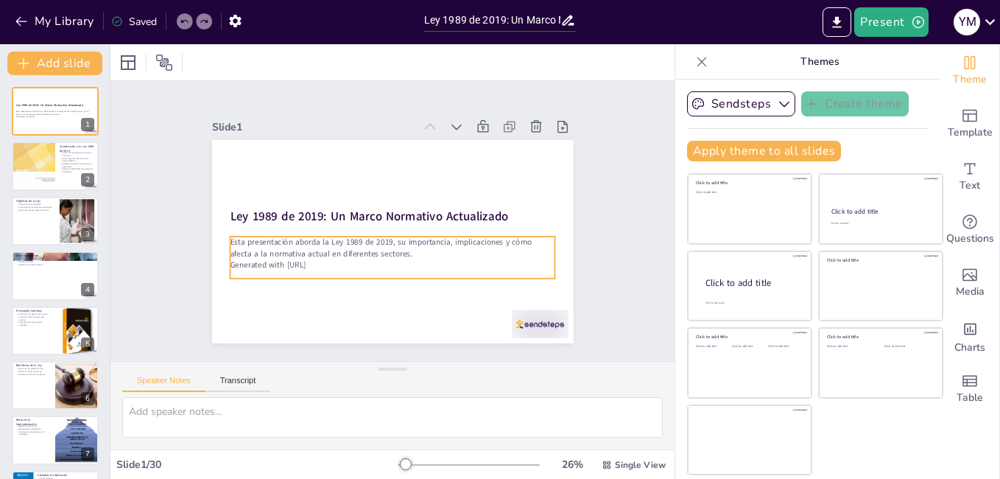
checkbox input "true"
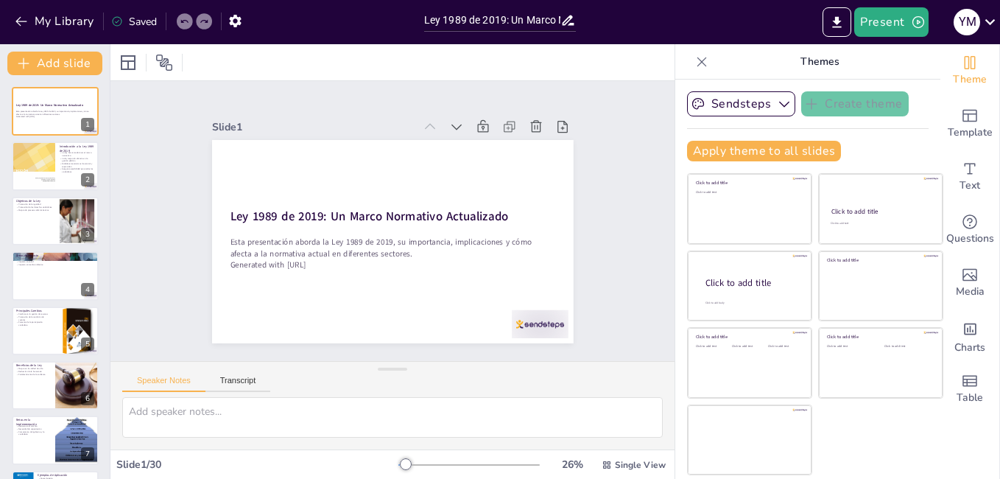
checkbox input "true"
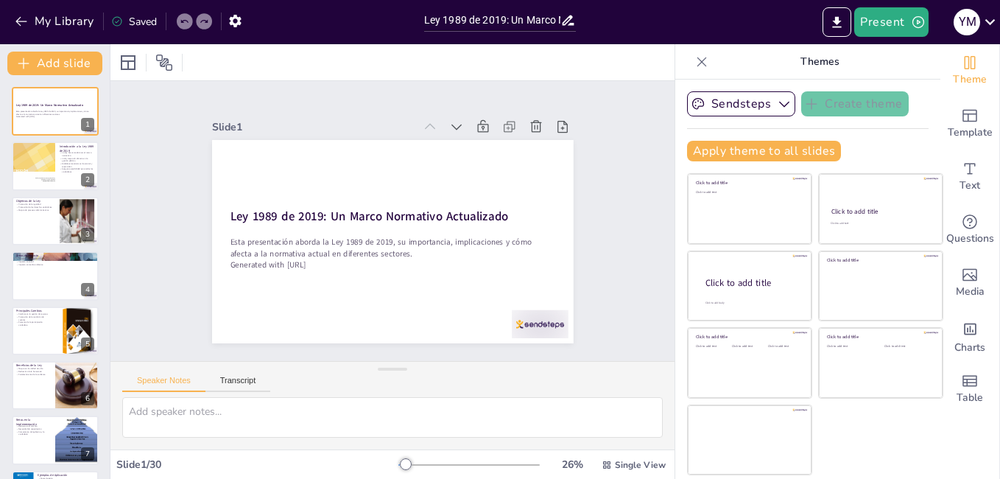
checkbox input "true"
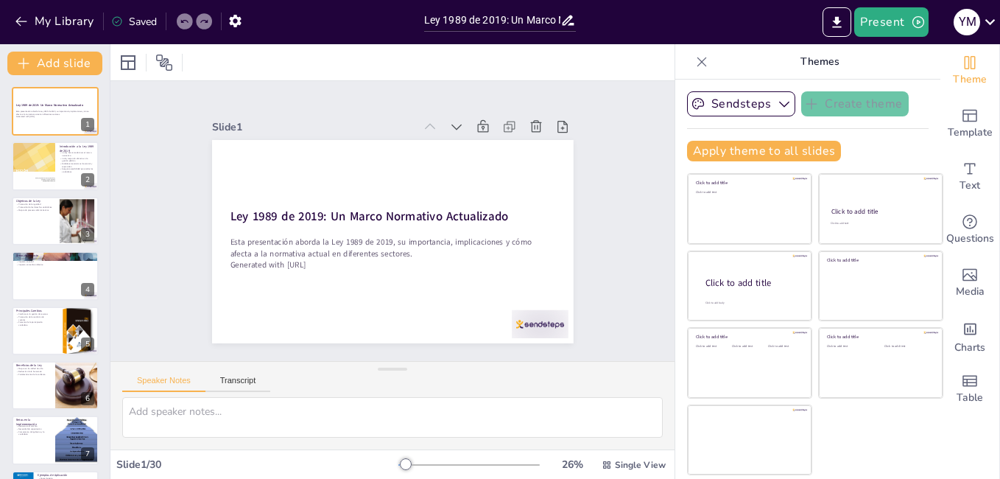
checkbox input "true"
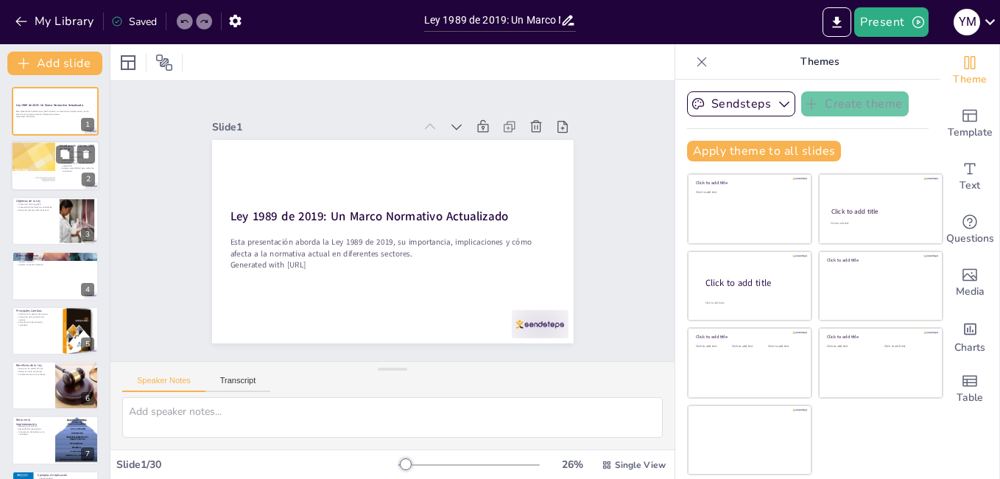
checkbox input "true"
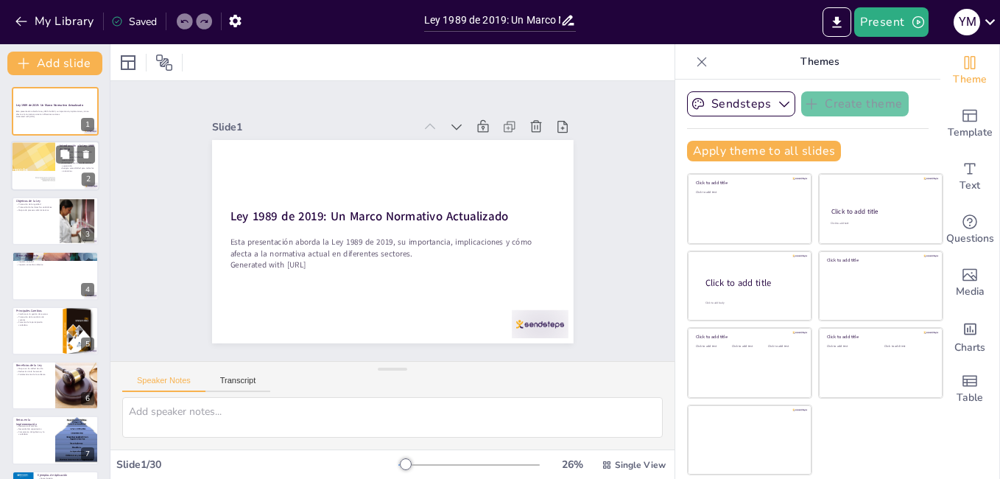
click at [33, 169] on div at bounding box center [33, 166] width 80 height 50
checkbox input "true"
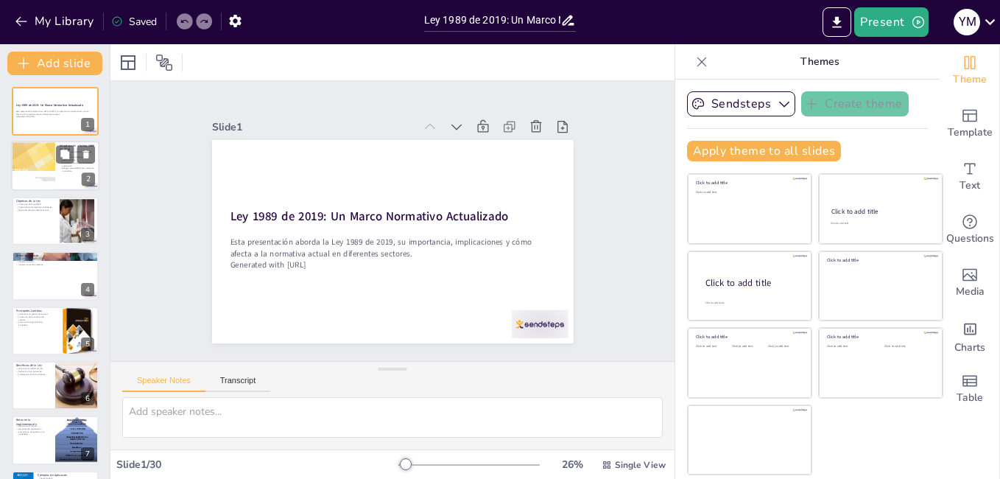
checkbox input "true"
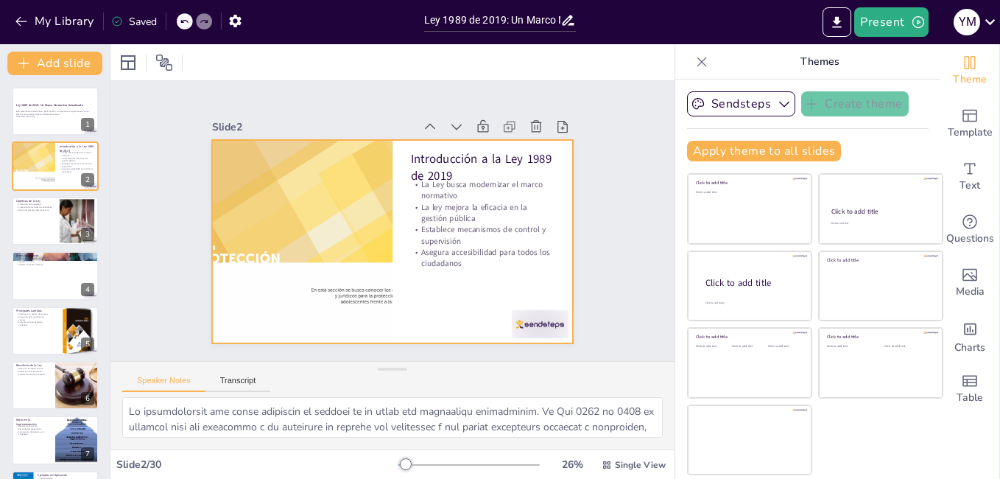
checkbox input "true"
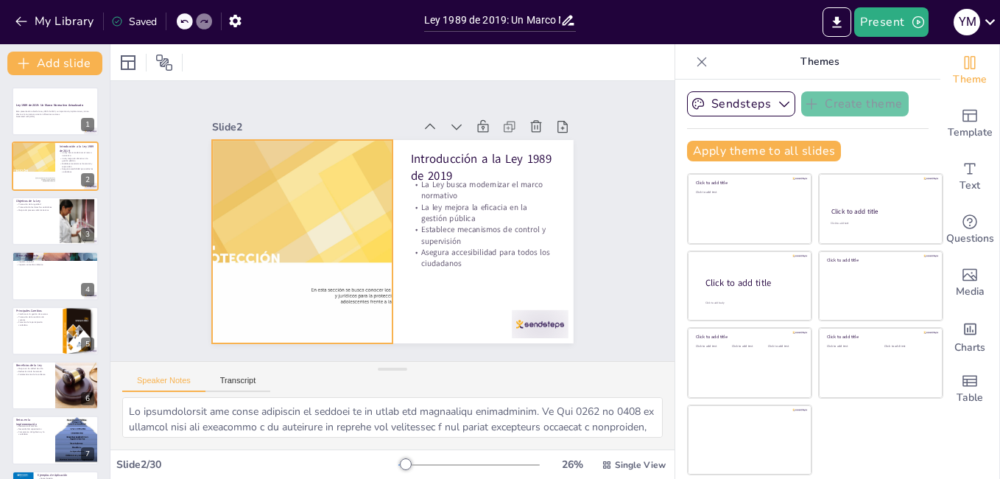
checkbox input "true"
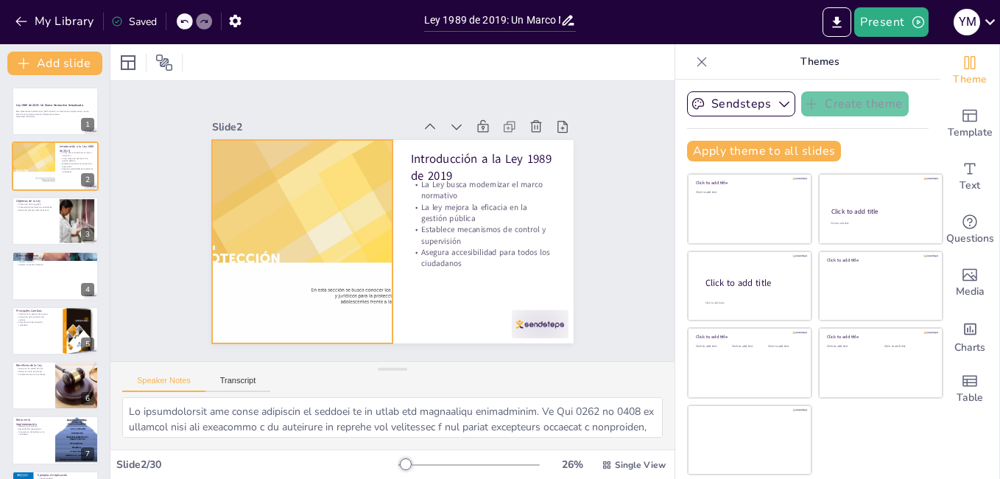
checkbox input "true"
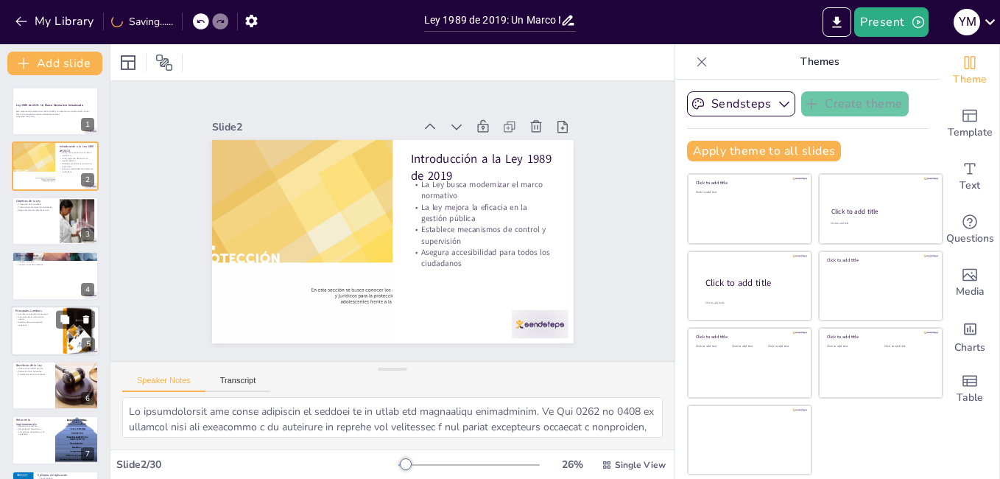
checkbox input "true"
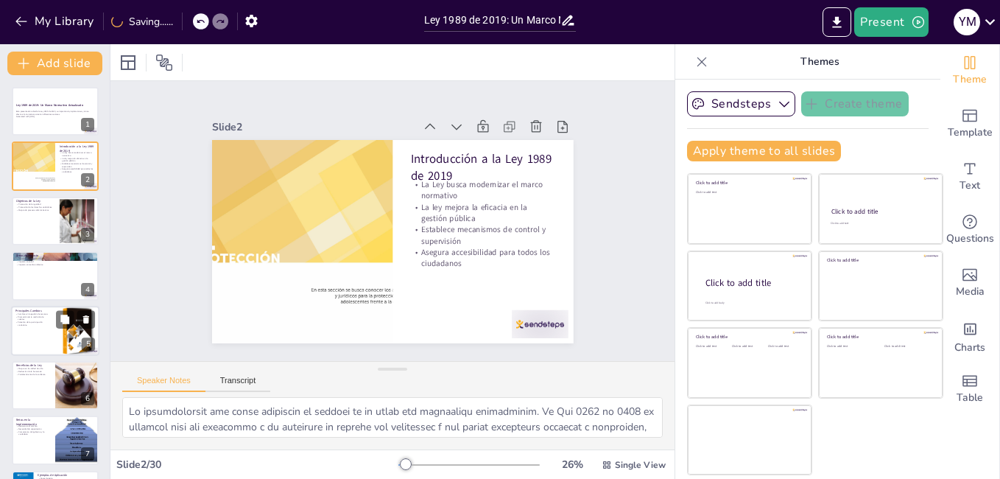
click at [42, 322] on p "Fomento de la participación ciudadana" at bounding box center [32, 322] width 35 height 5
checkbox input "true"
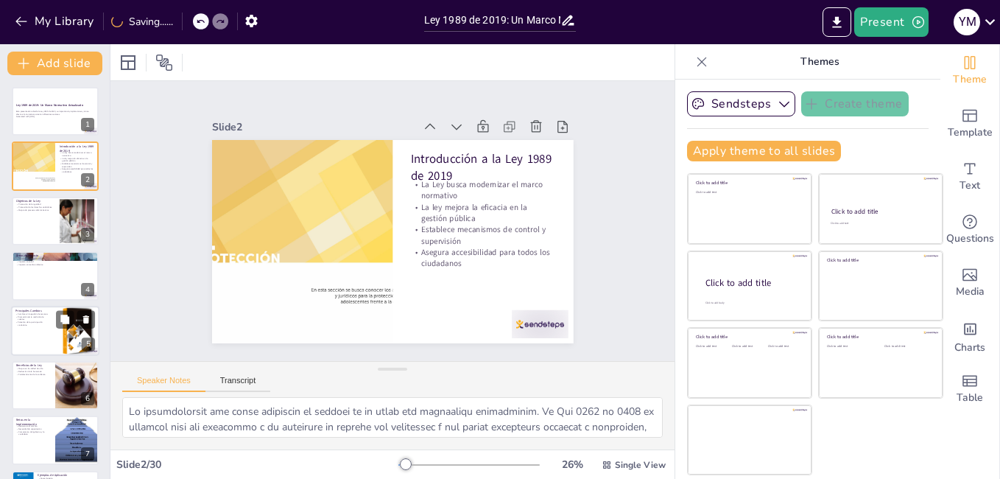
checkbox input "true"
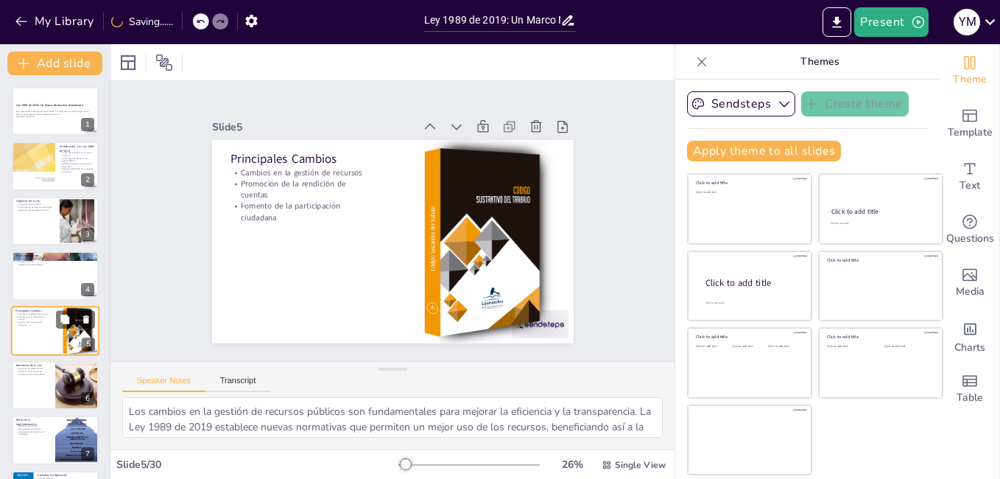
scroll to position [54, 0]
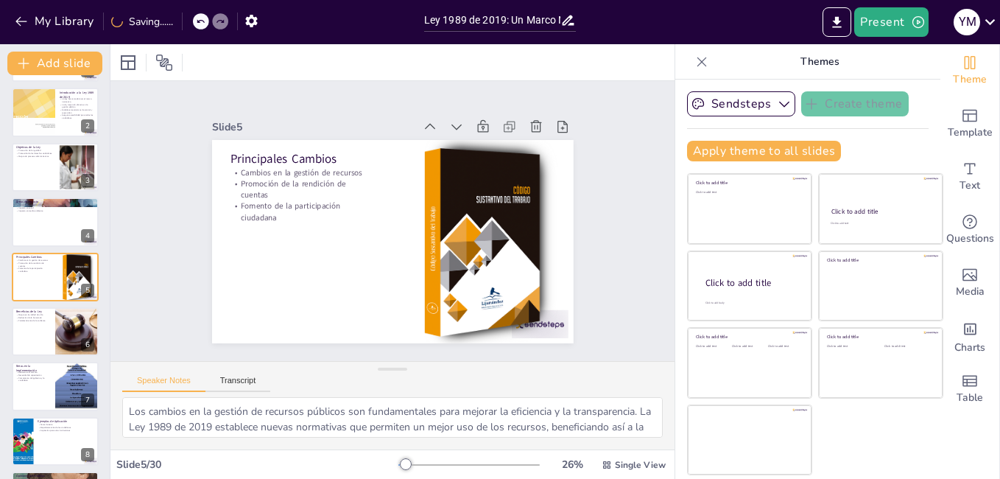
checkbox input "true"
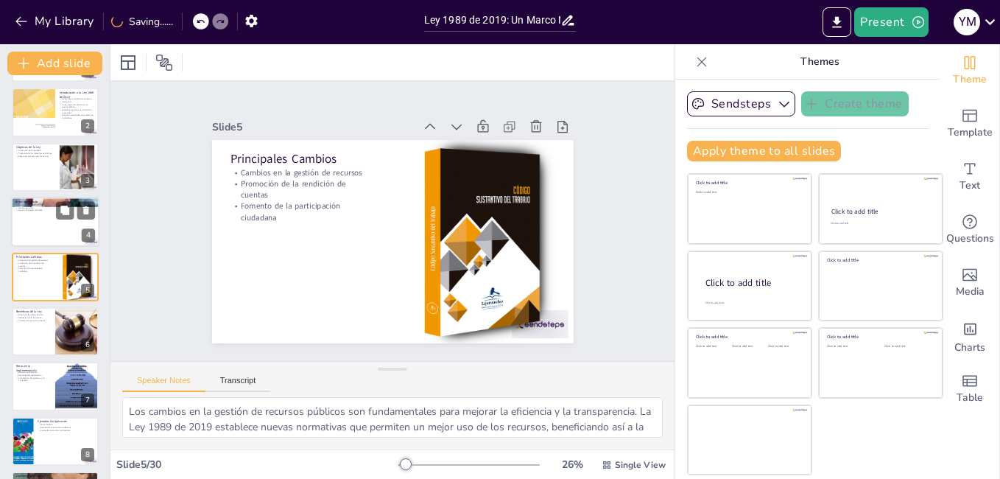
checkbox input "true"
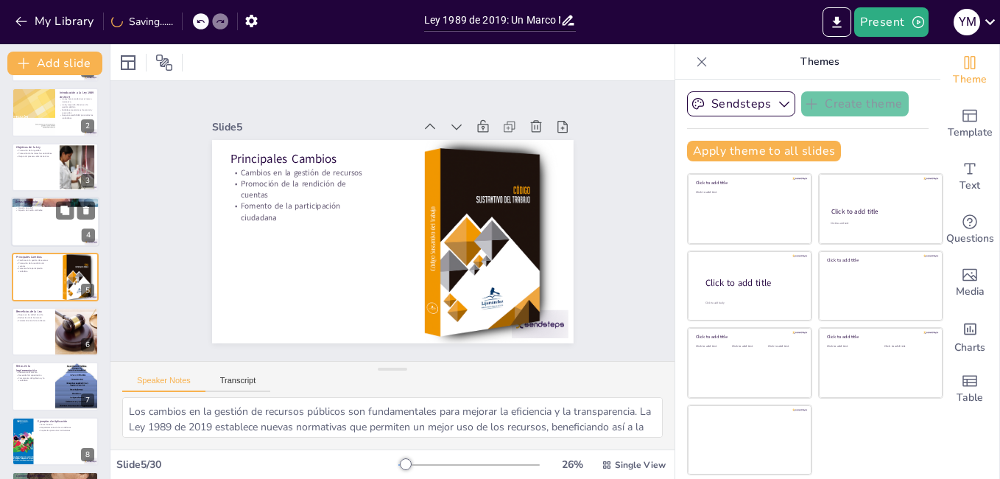
checkbox input "true"
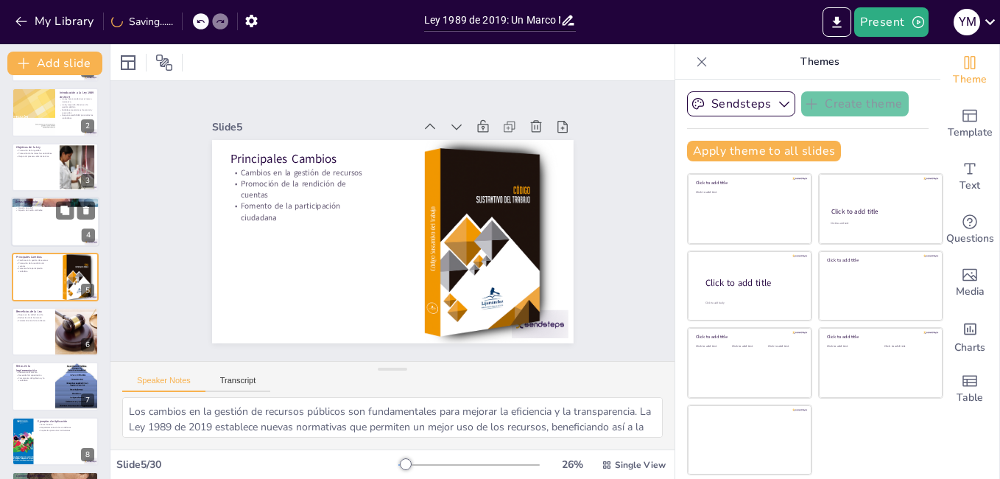
click at [27, 232] on div at bounding box center [55, 222] width 88 height 50
checkbox input "true"
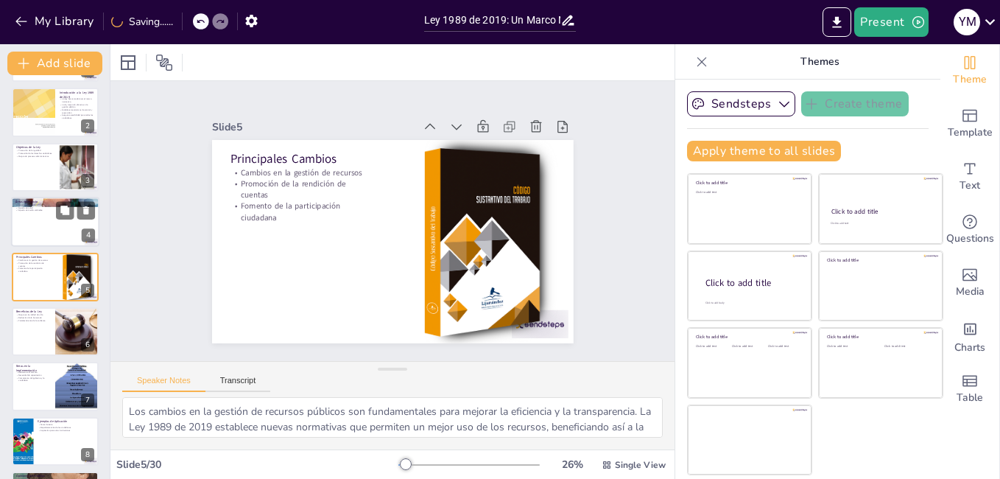
checkbox input "true"
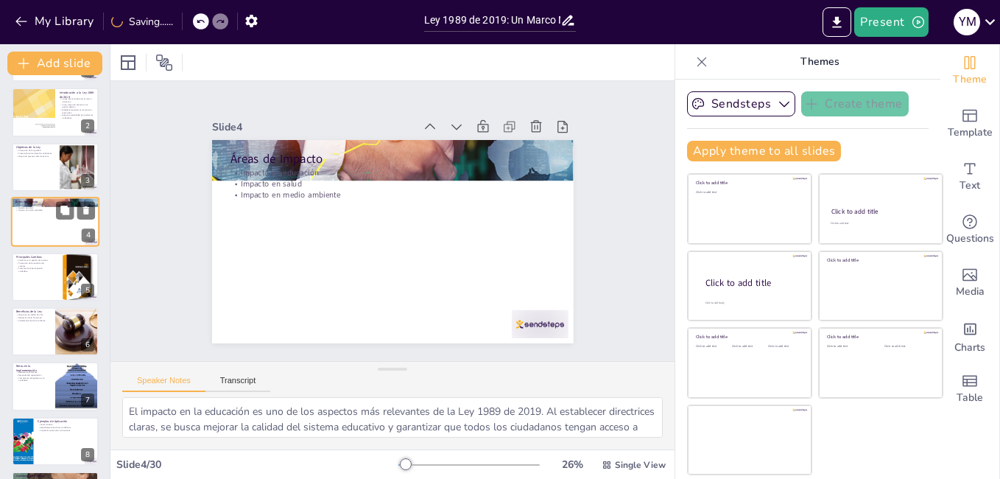
scroll to position [0, 0]
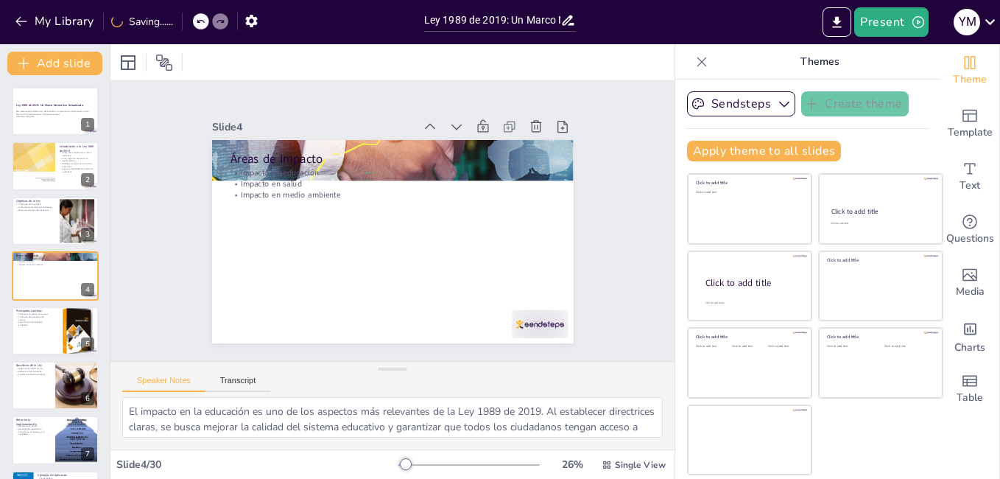
checkbox input "true"
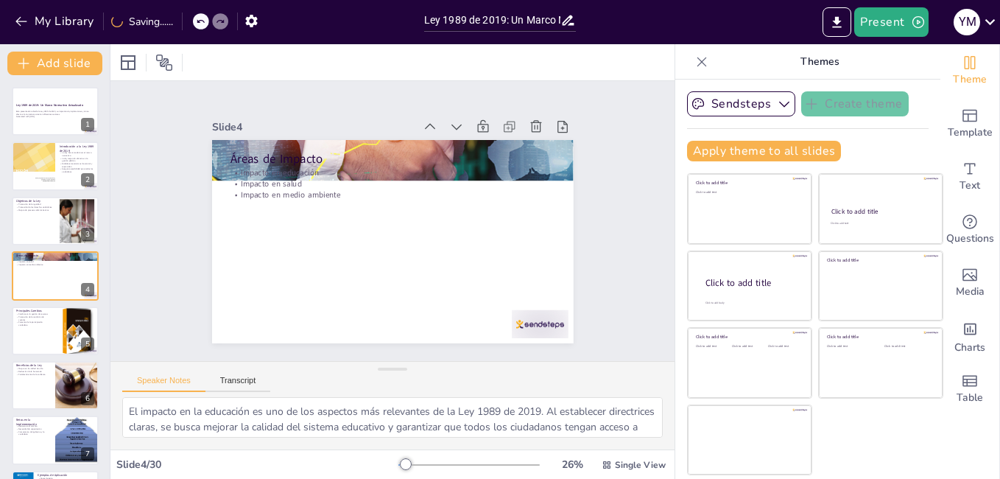
checkbox input "true"
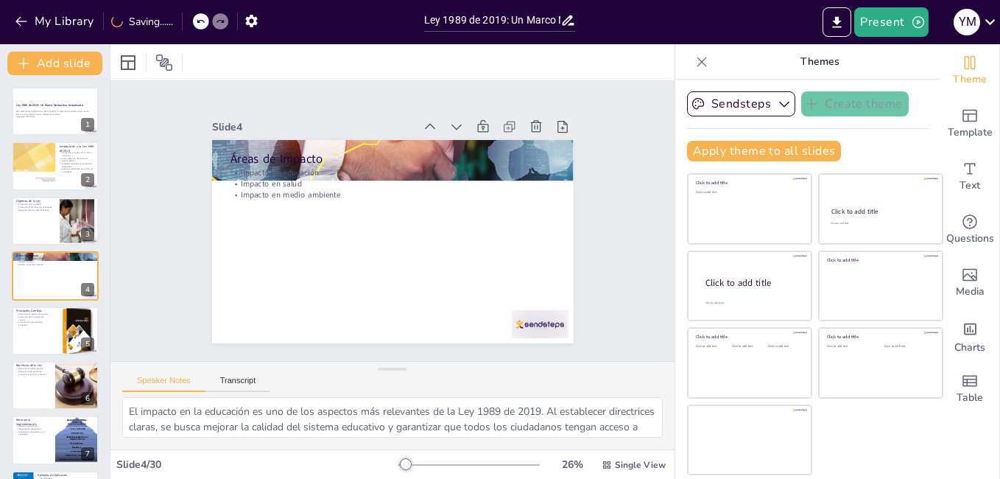
checkbox input "true"
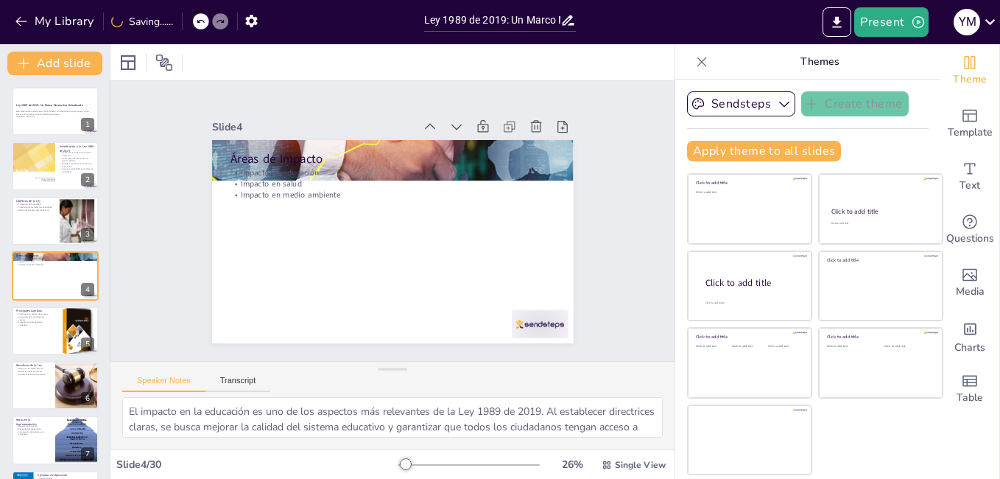
checkbox input "true"
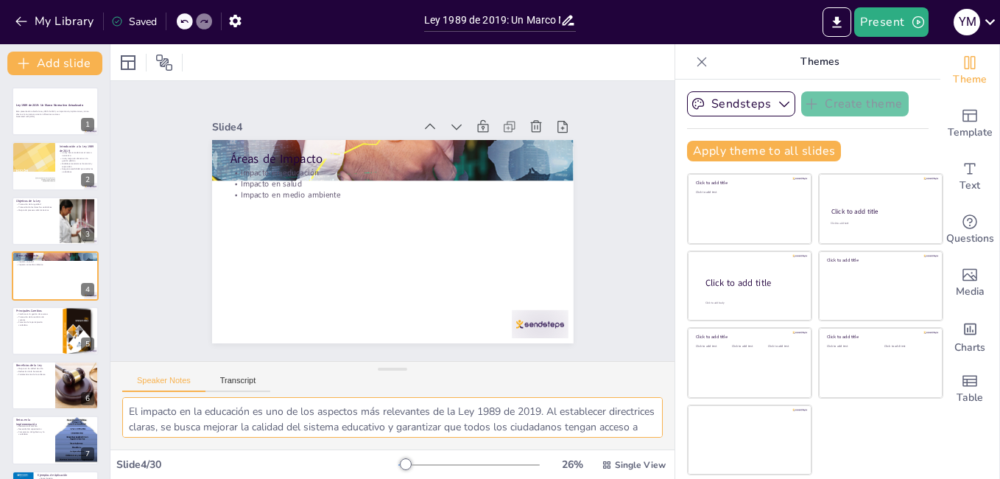
checkbox input "true"
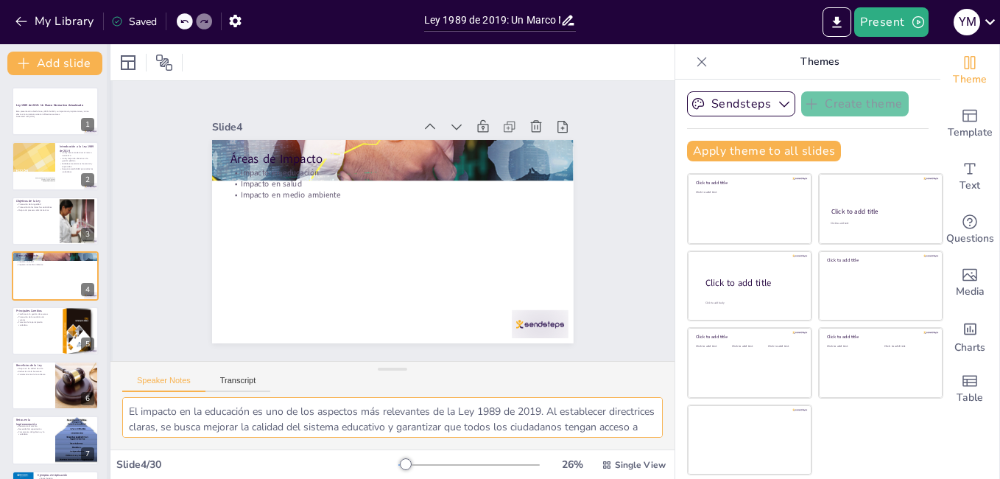
checkbox input "true"
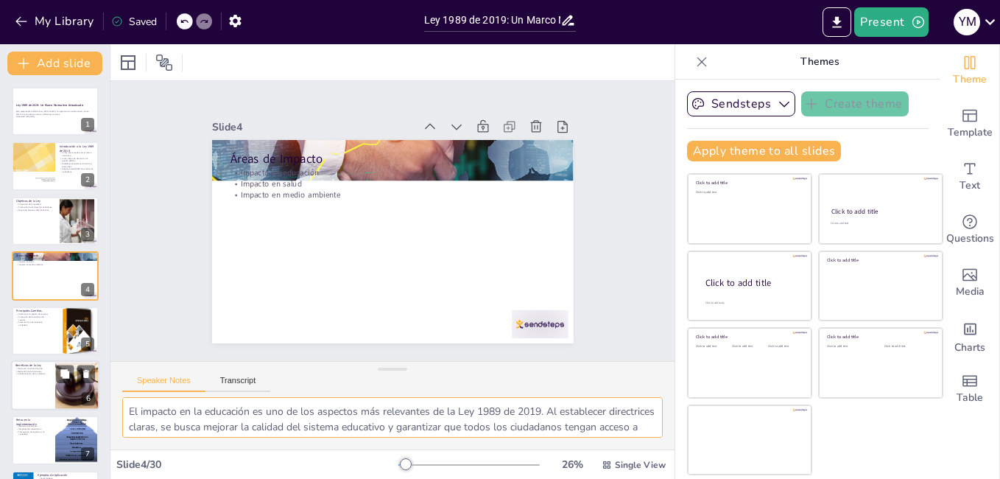
checkbox input "true"
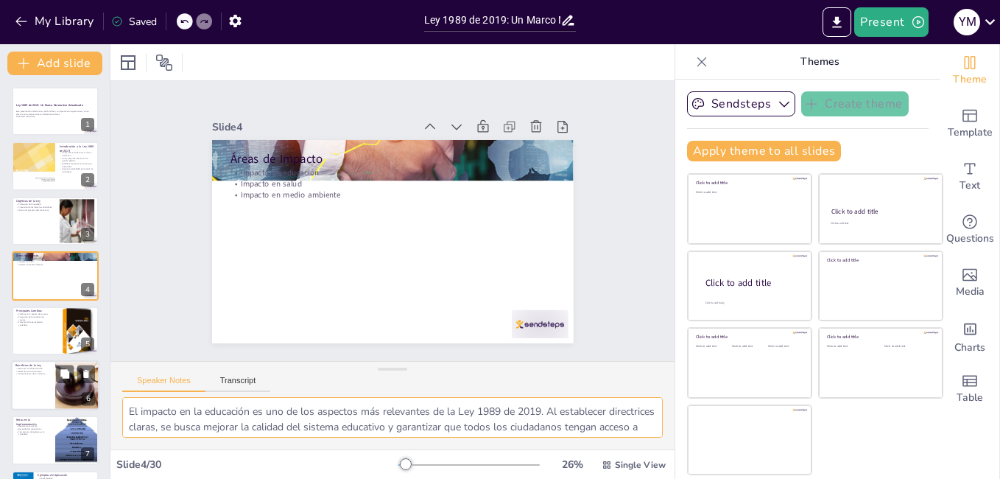
checkbox input "true"
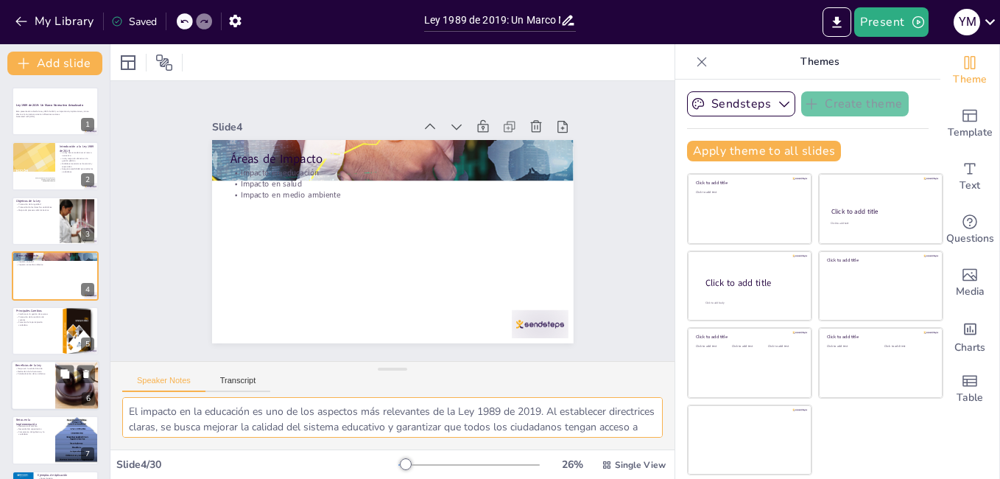
checkbox input "true"
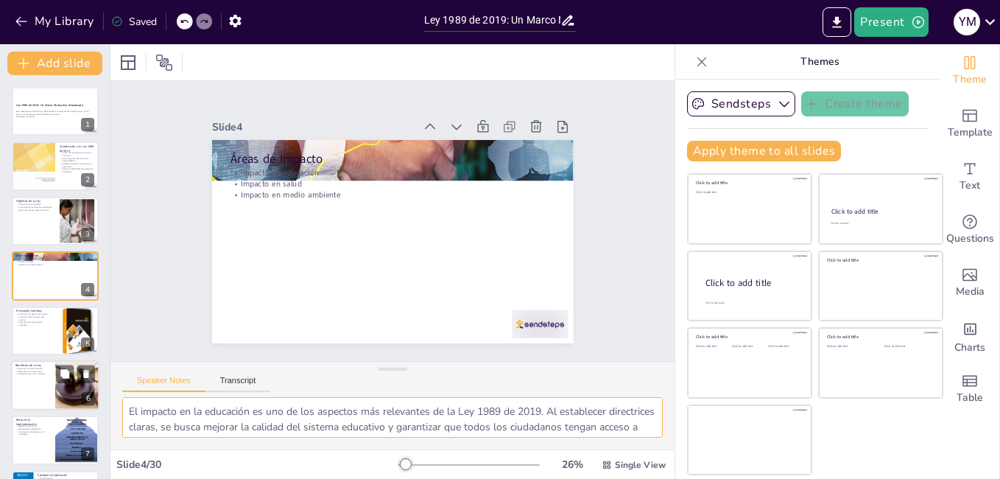
checkbox input "true"
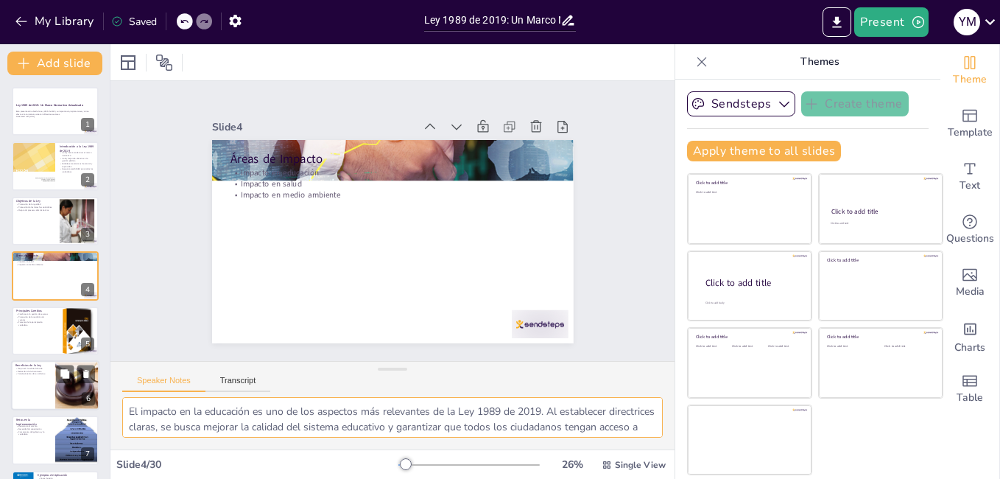
click at [20, 381] on div at bounding box center [55, 385] width 88 height 50
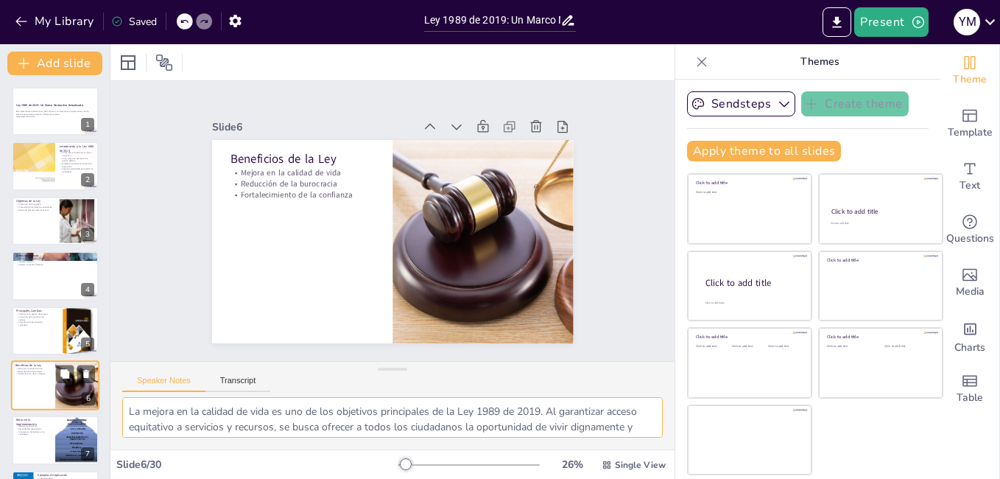
scroll to position [108, 0]
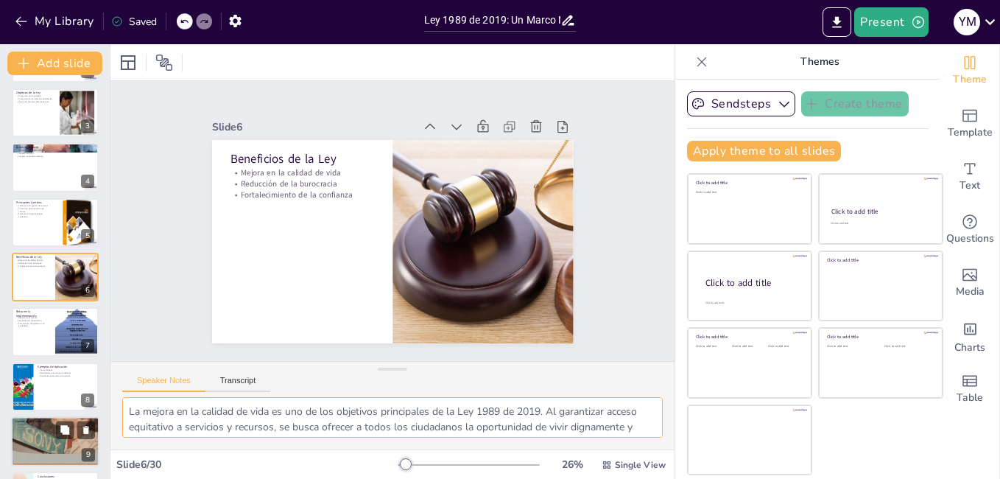
click at [36, 440] on div at bounding box center [55, 441] width 88 height 132
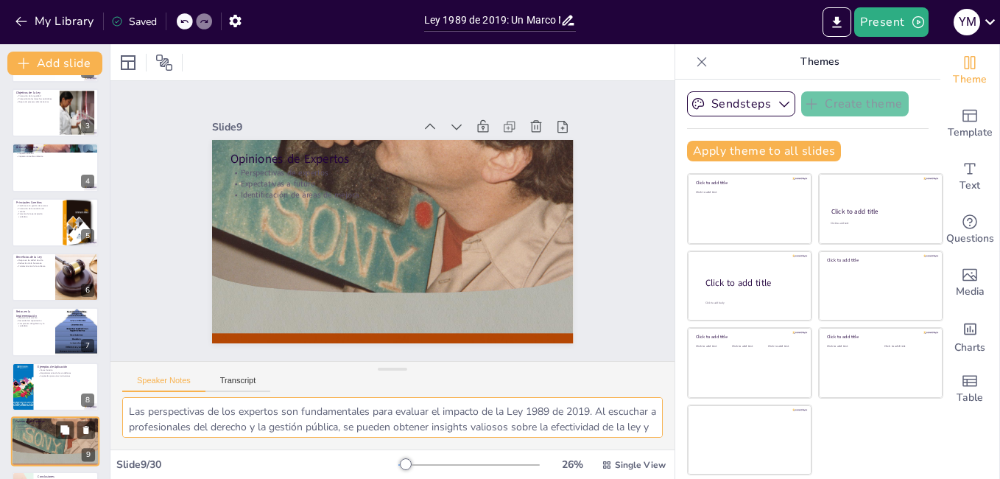
scroll to position [272, 0]
